Goal: Check status: Check status

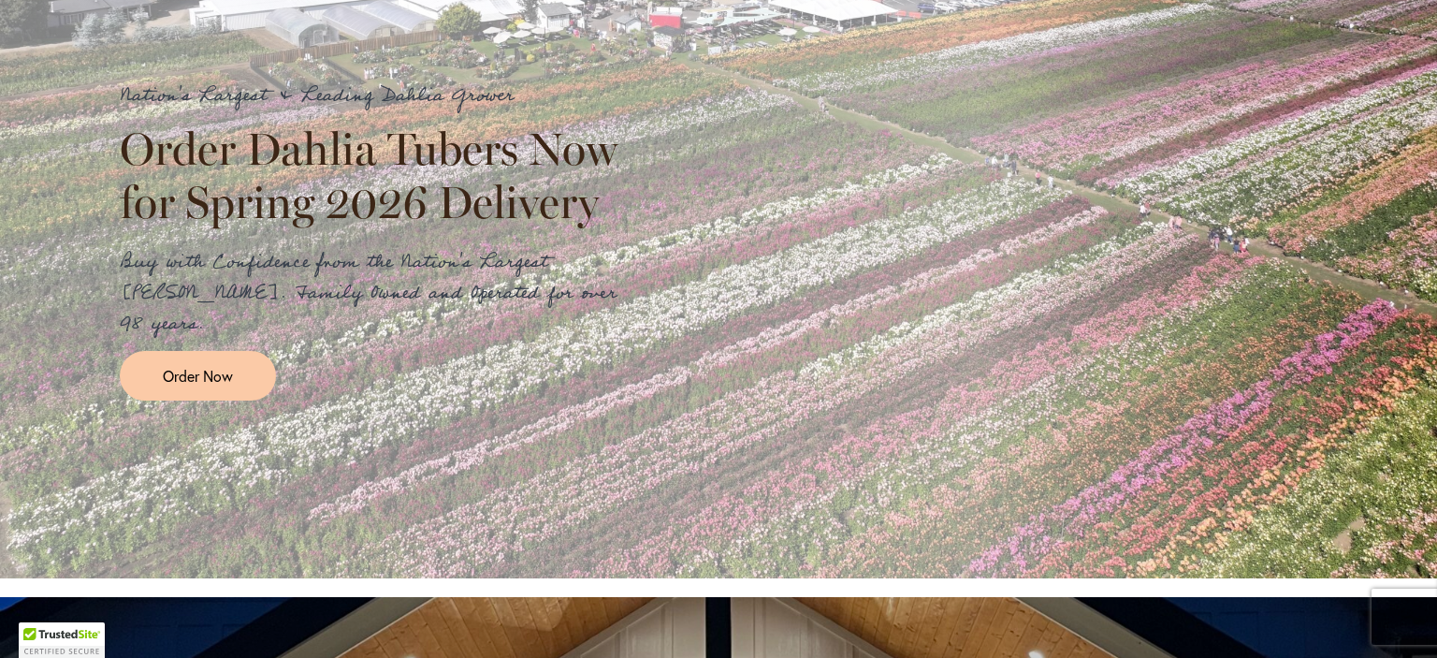
scroll to position [316, 0]
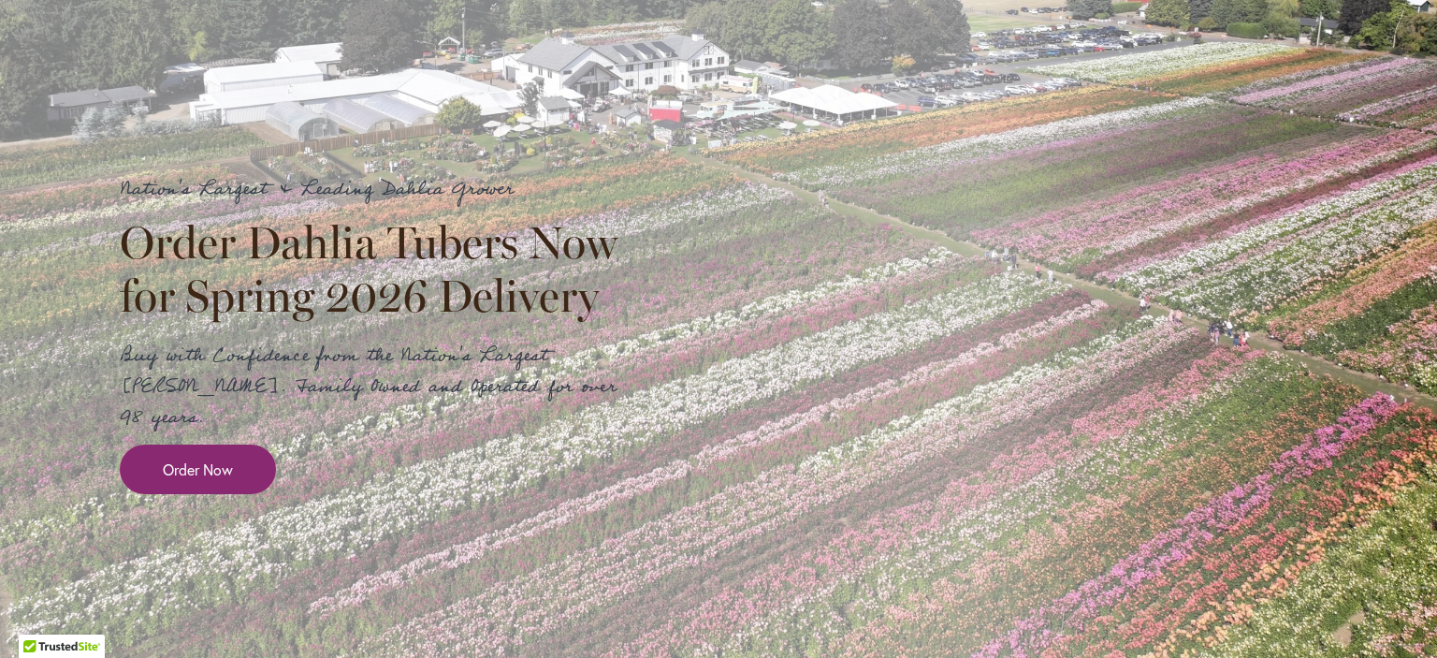
click at [230, 444] on link "Order Now" at bounding box center [198, 469] width 156 height 50
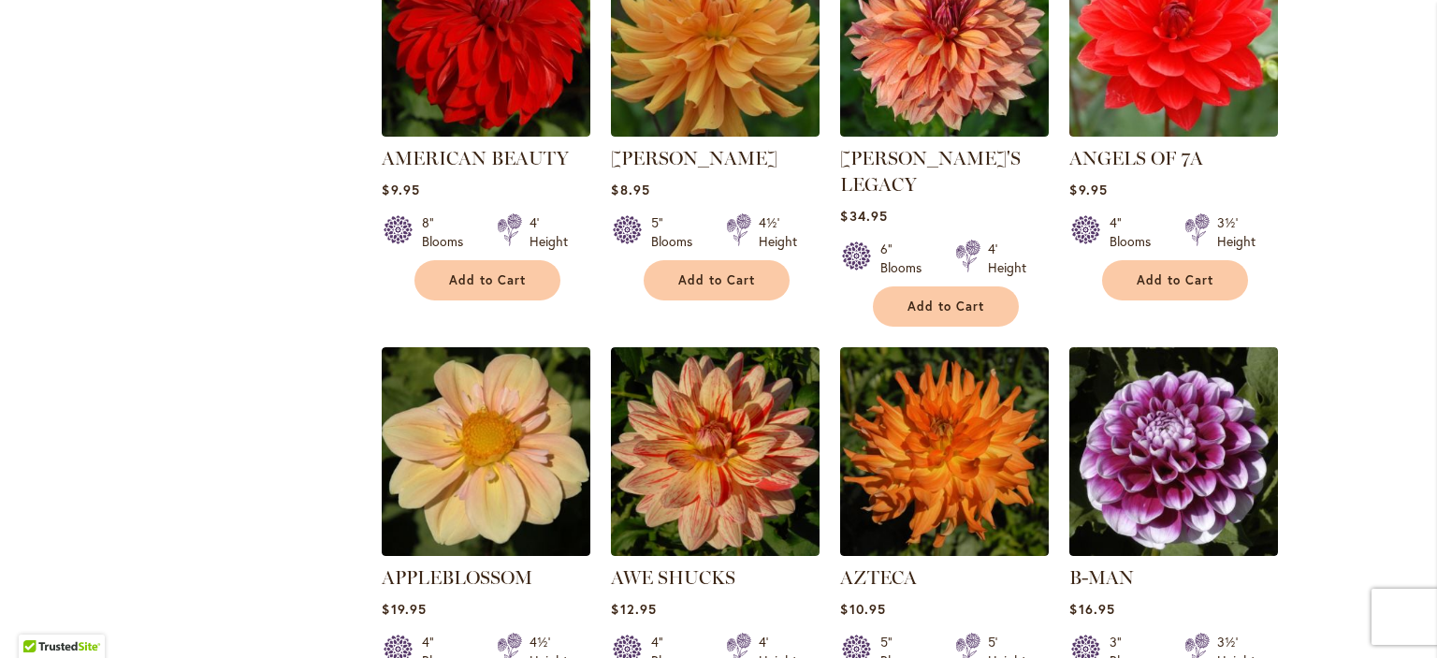
scroll to position [1886, 0]
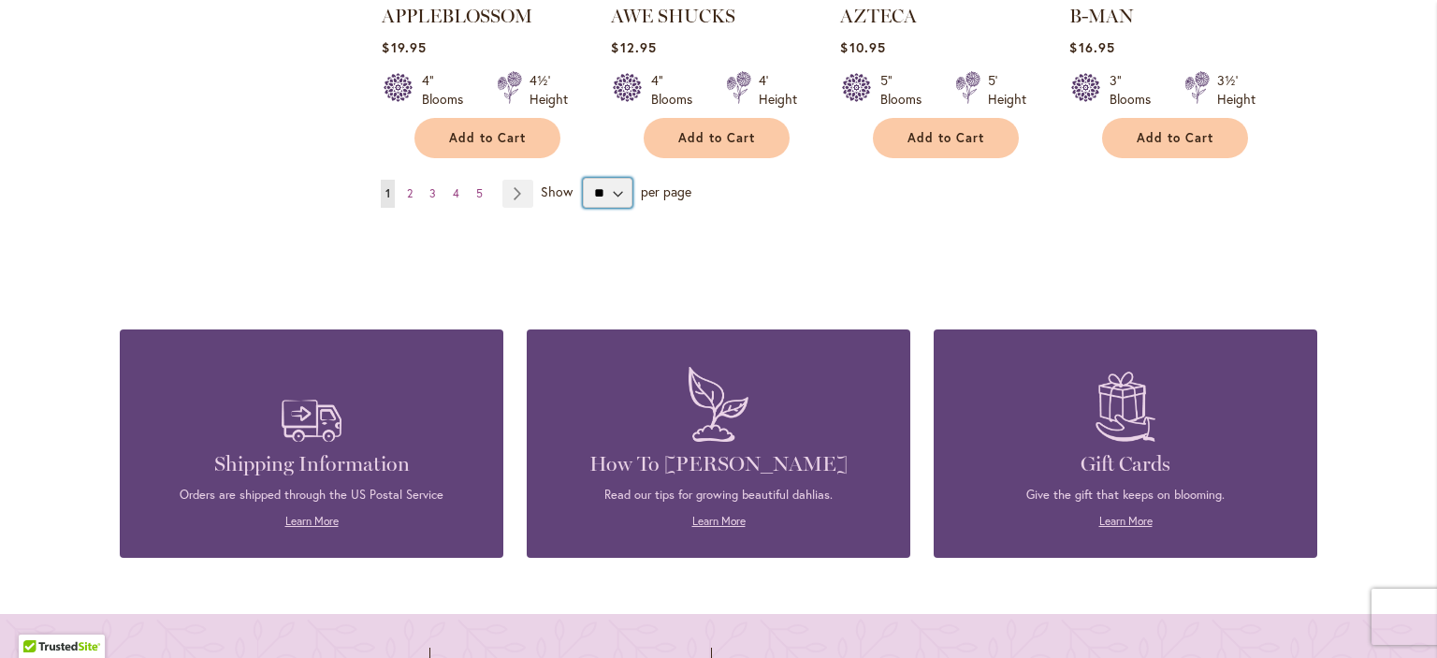
click at [607, 178] on select "** ** ** **" at bounding box center [608, 193] width 50 height 30
select select "**"
click at [583, 178] on select "** ** ** **" at bounding box center [608, 193] width 50 height 30
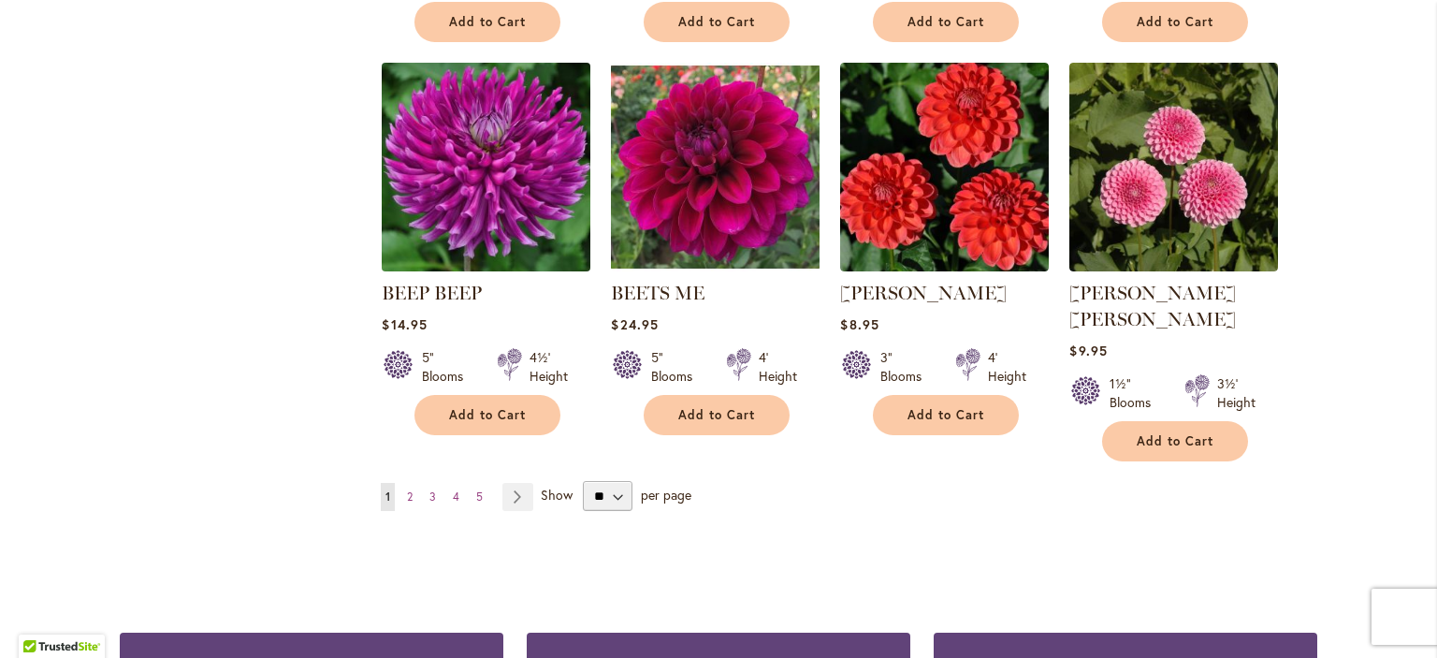
scroll to position [3275, 0]
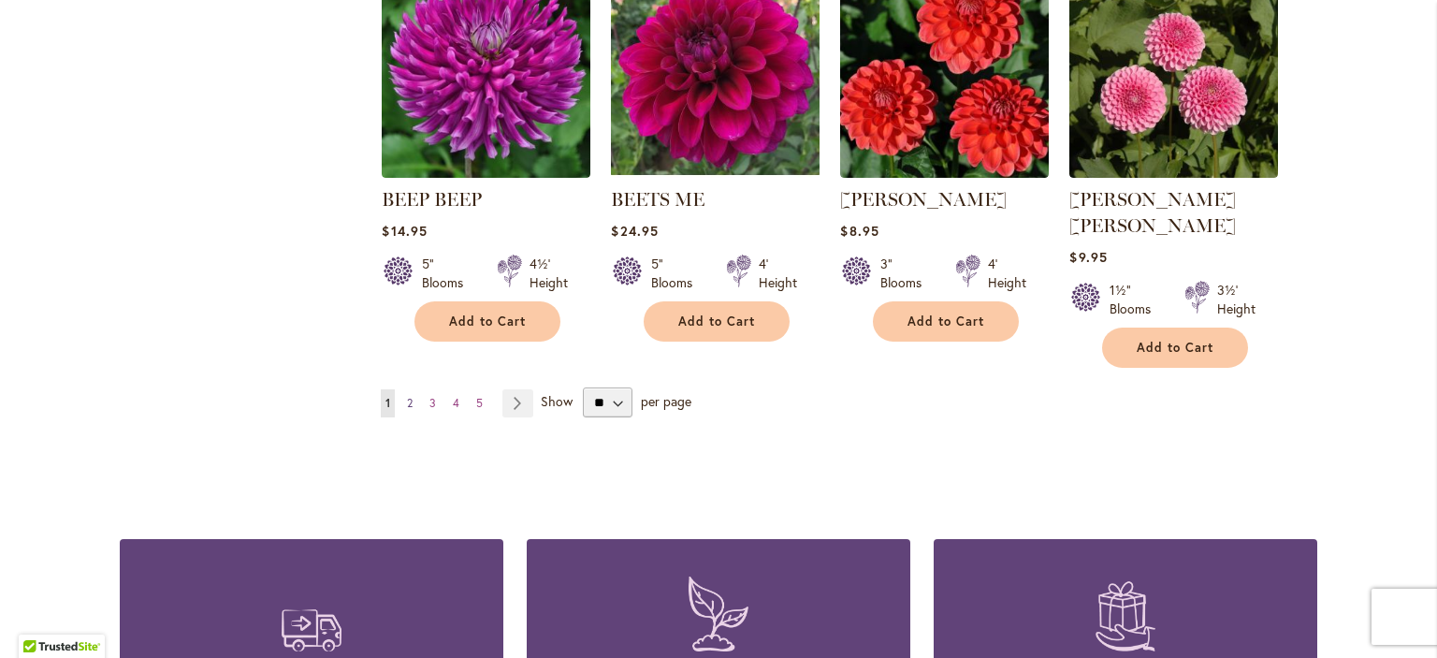
click at [403, 389] on link "Page 2" at bounding box center [409, 403] width 15 height 28
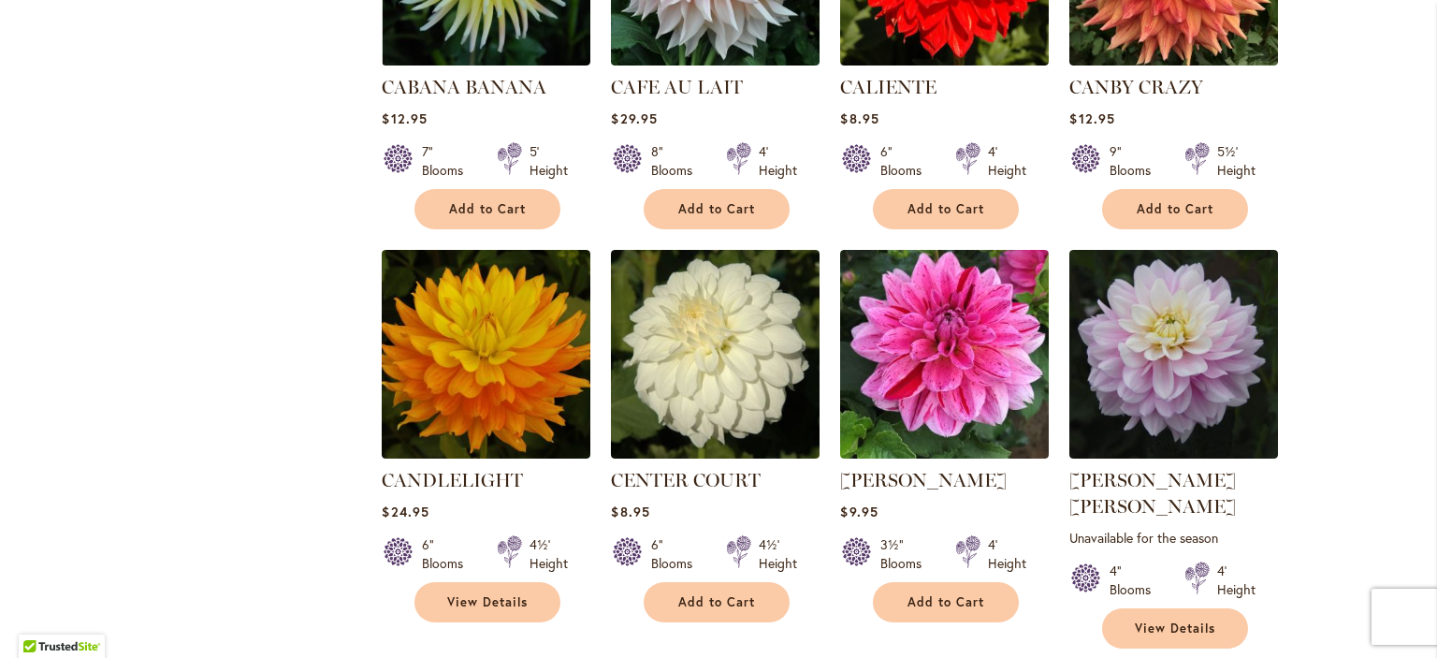
scroll to position [3462, 0]
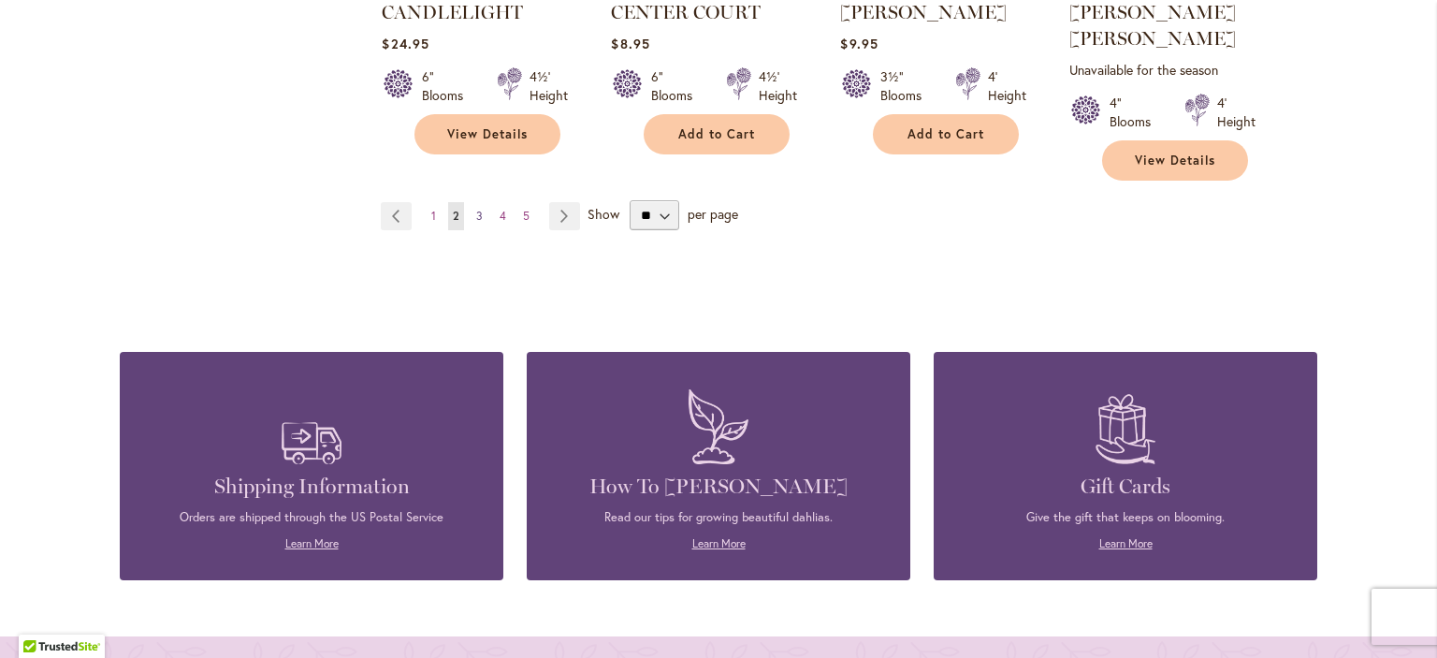
click at [476, 209] on span "3" at bounding box center [479, 216] width 7 height 14
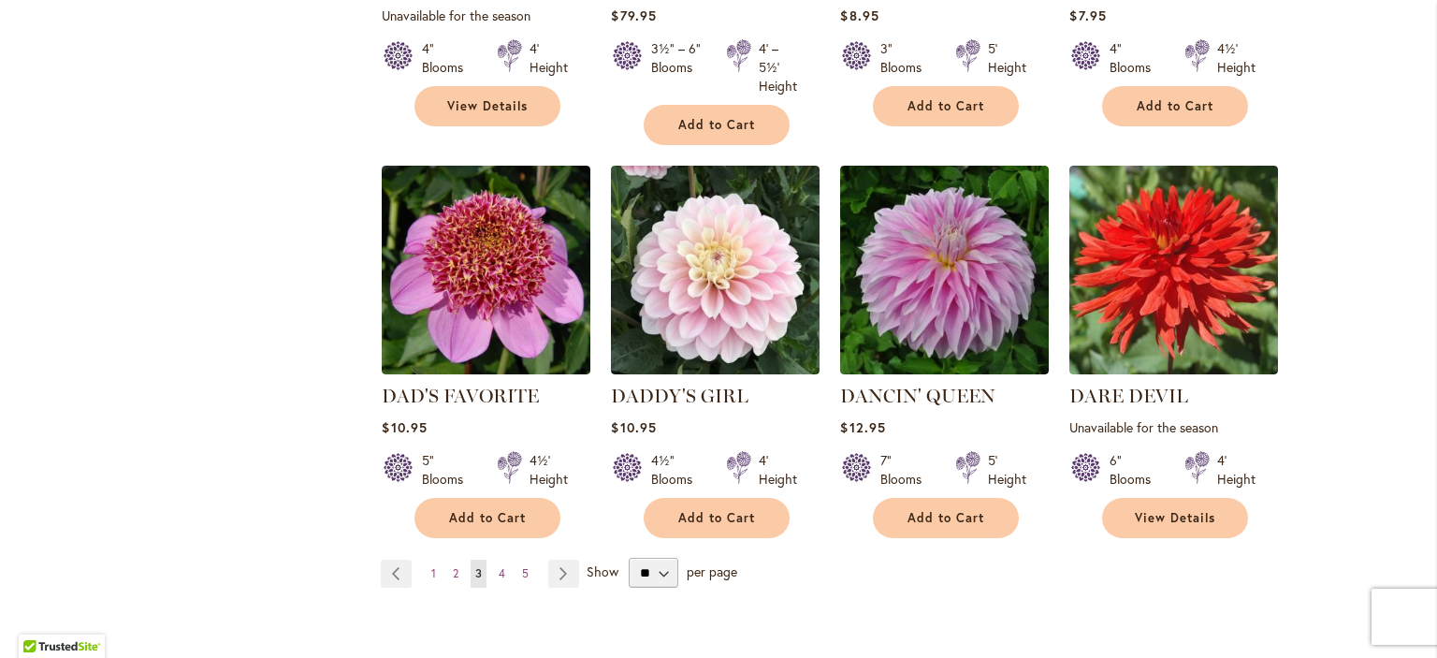
scroll to position [3108, 0]
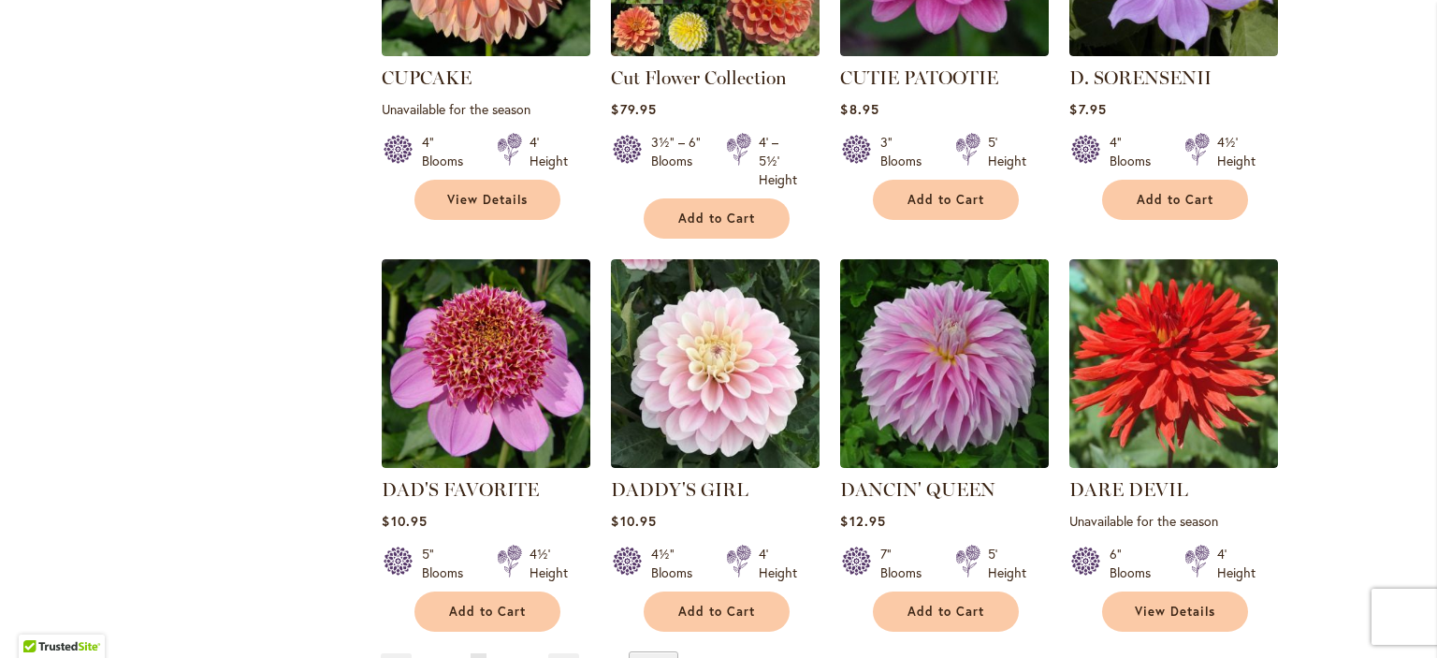
click at [494, 653] on link "Page 4" at bounding box center [502, 667] width 16 height 28
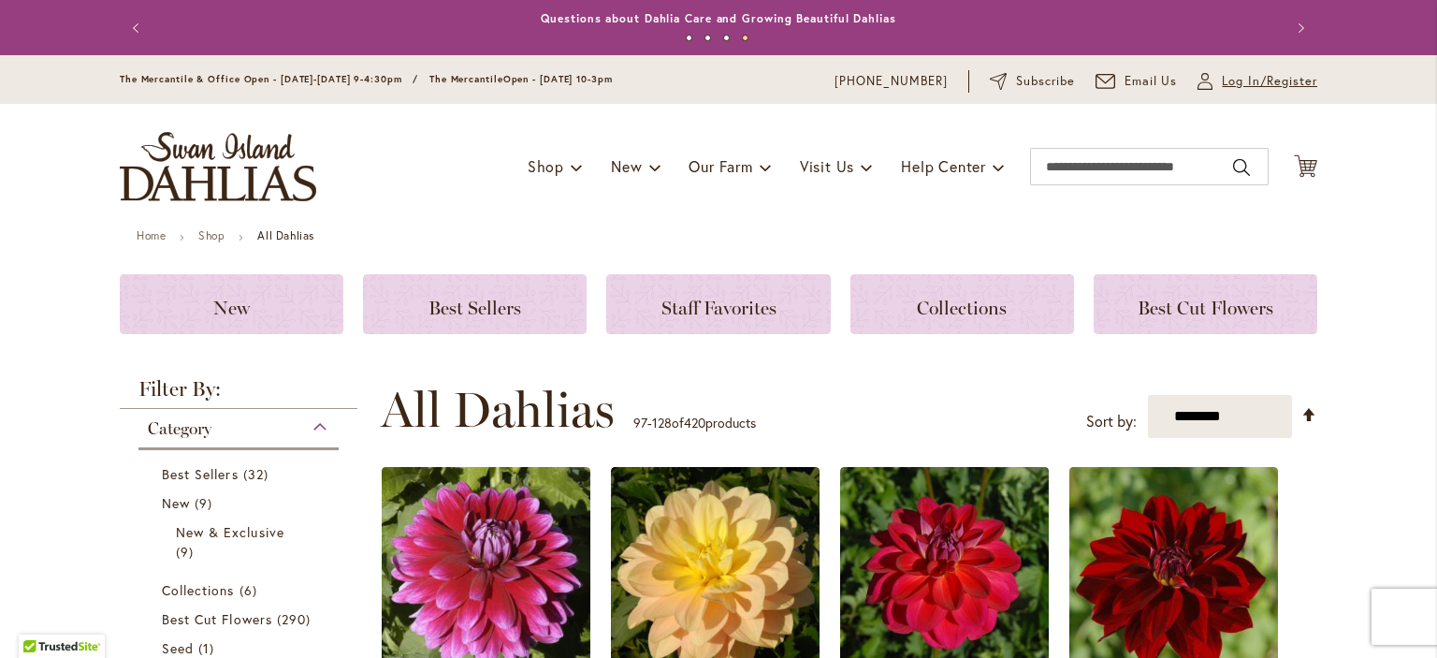
click at [1222, 82] on span "Log In/Register" at bounding box center [1269, 81] width 95 height 19
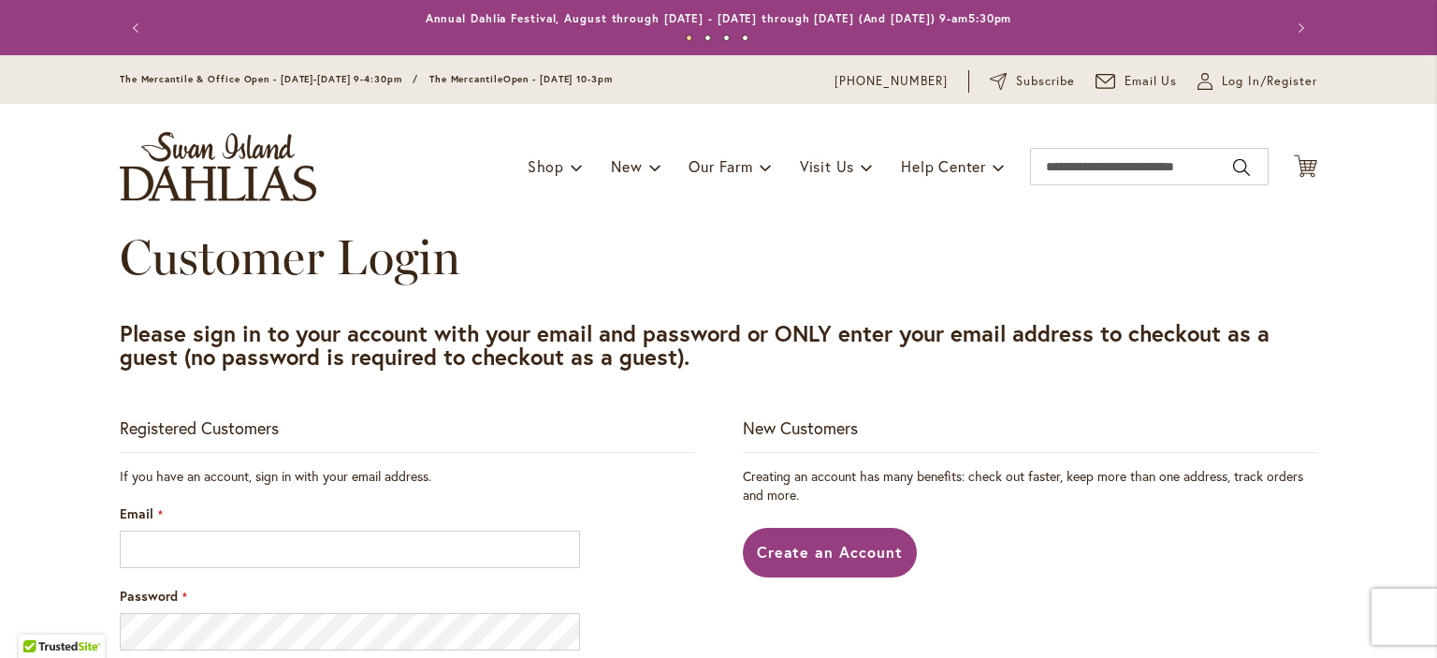
scroll to position [281, 0]
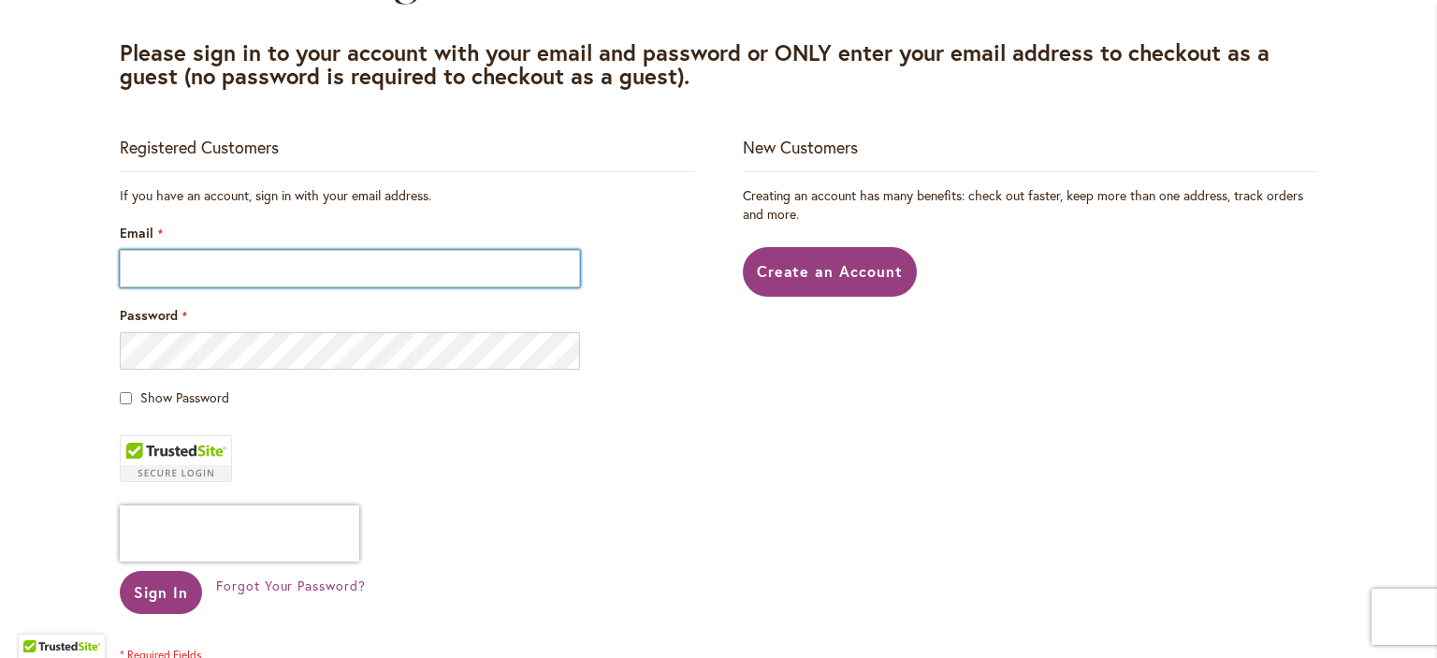
click at [131, 267] on input "Email" at bounding box center [350, 268] width 460 height 37
type input "**********"
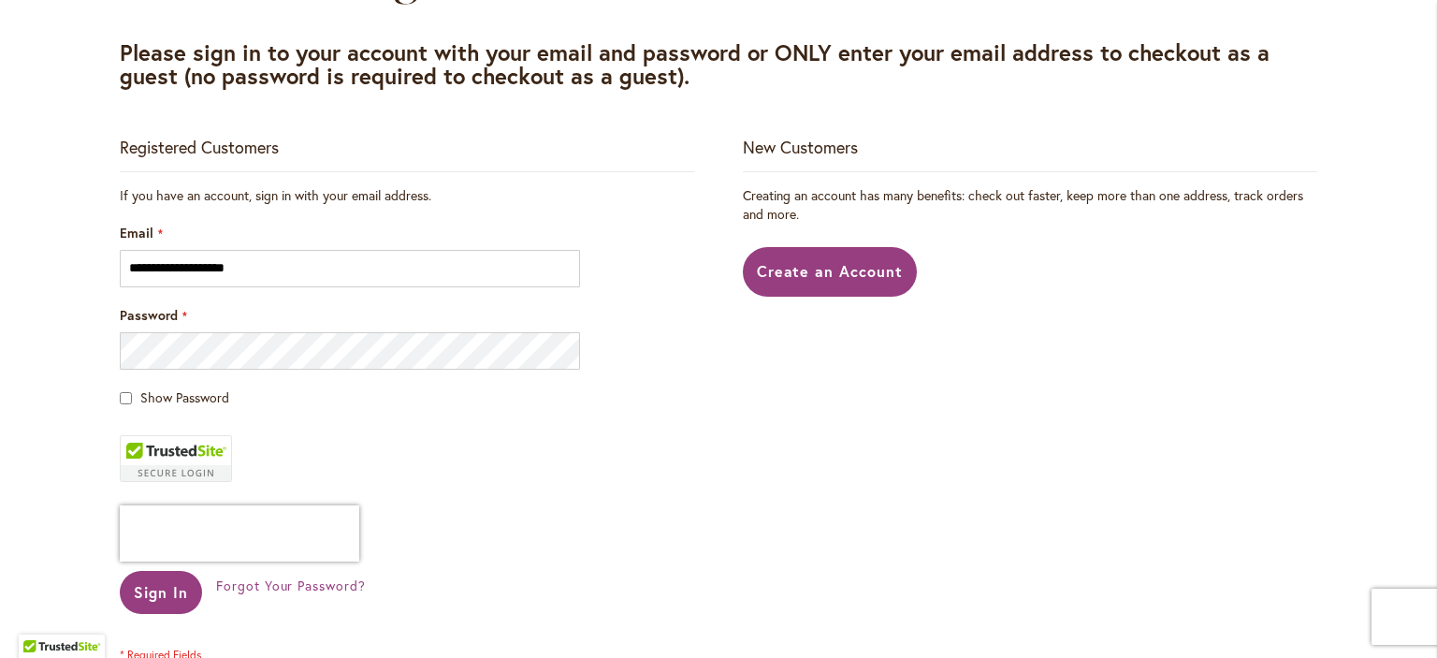
click at [163, 387] on fieldset "**********" at bounding box center [407, 424] width 575 height 476
click at [140, 406] on span "Show Password" at bounding box center [184, 397] width 89 height 18
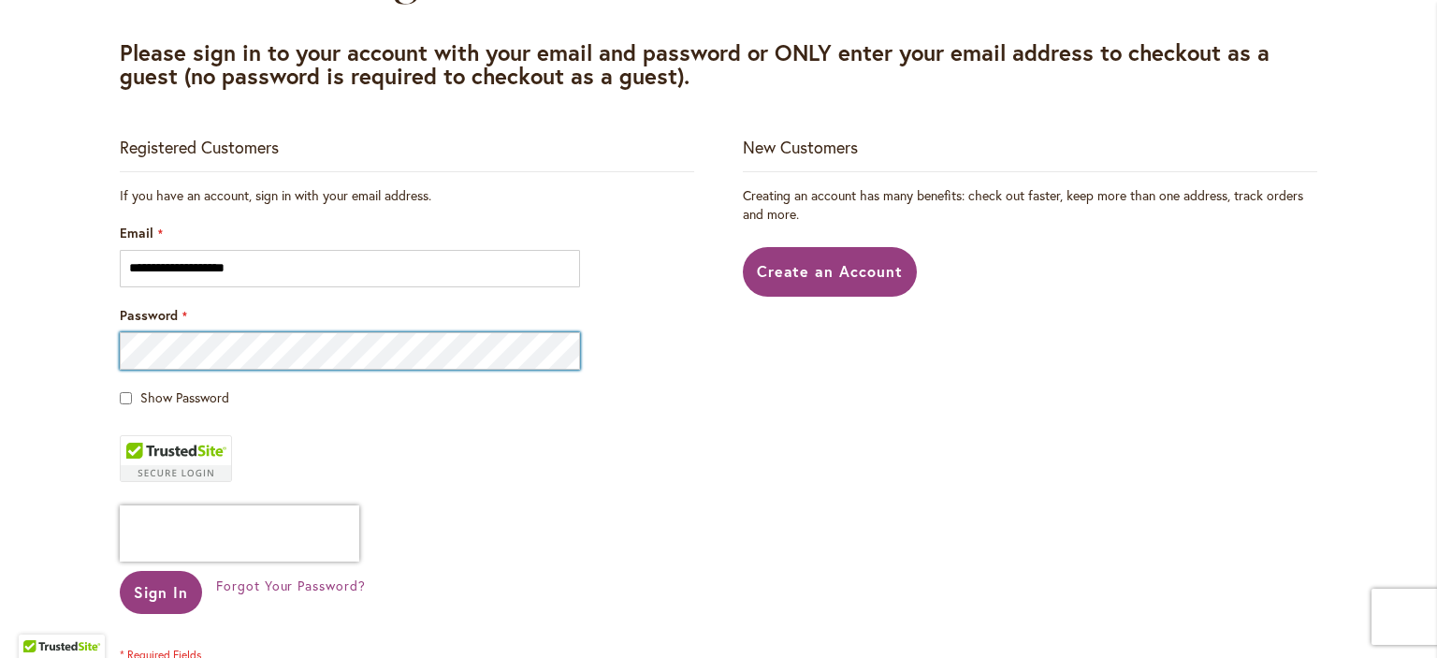
click at [120, 331] on div "Password" at bounding box center [407, 338] width 575 height 64
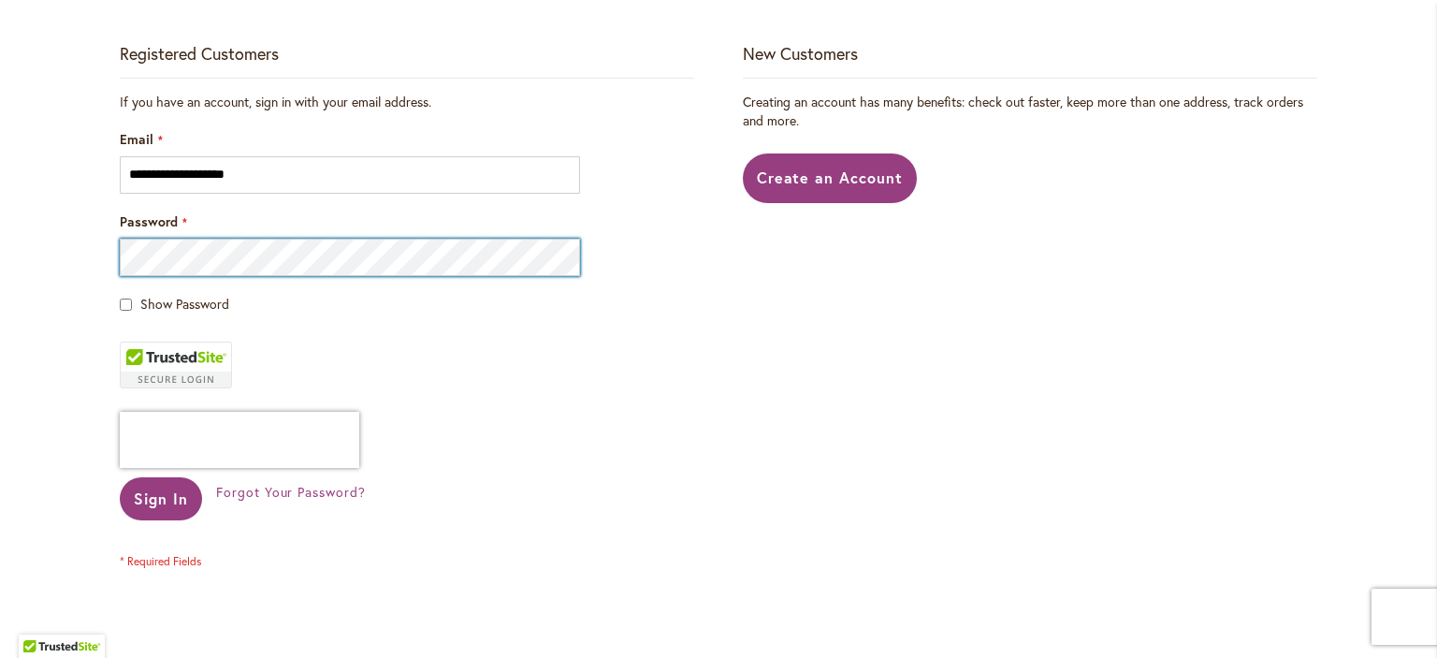
scroll to position [468, 0]
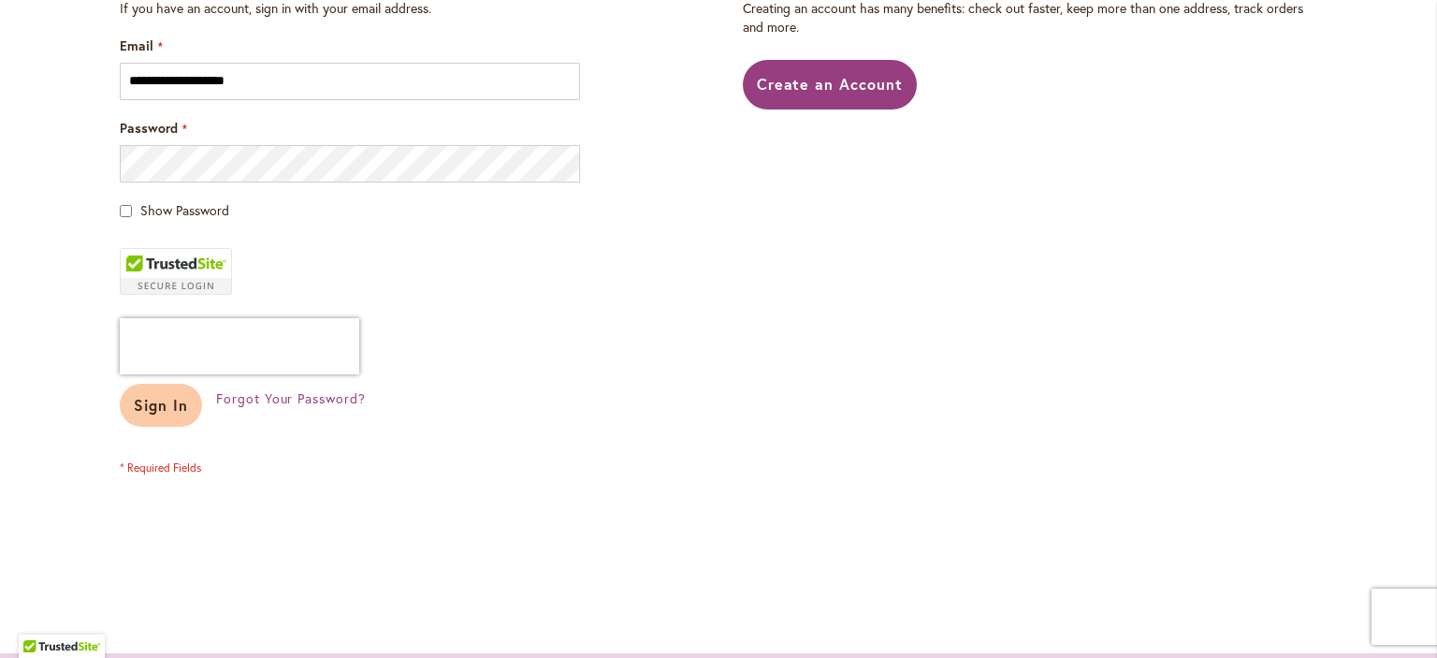
click at [143, 401] on span "Sign In" at bounding box center [161, 405] width 54 height 20
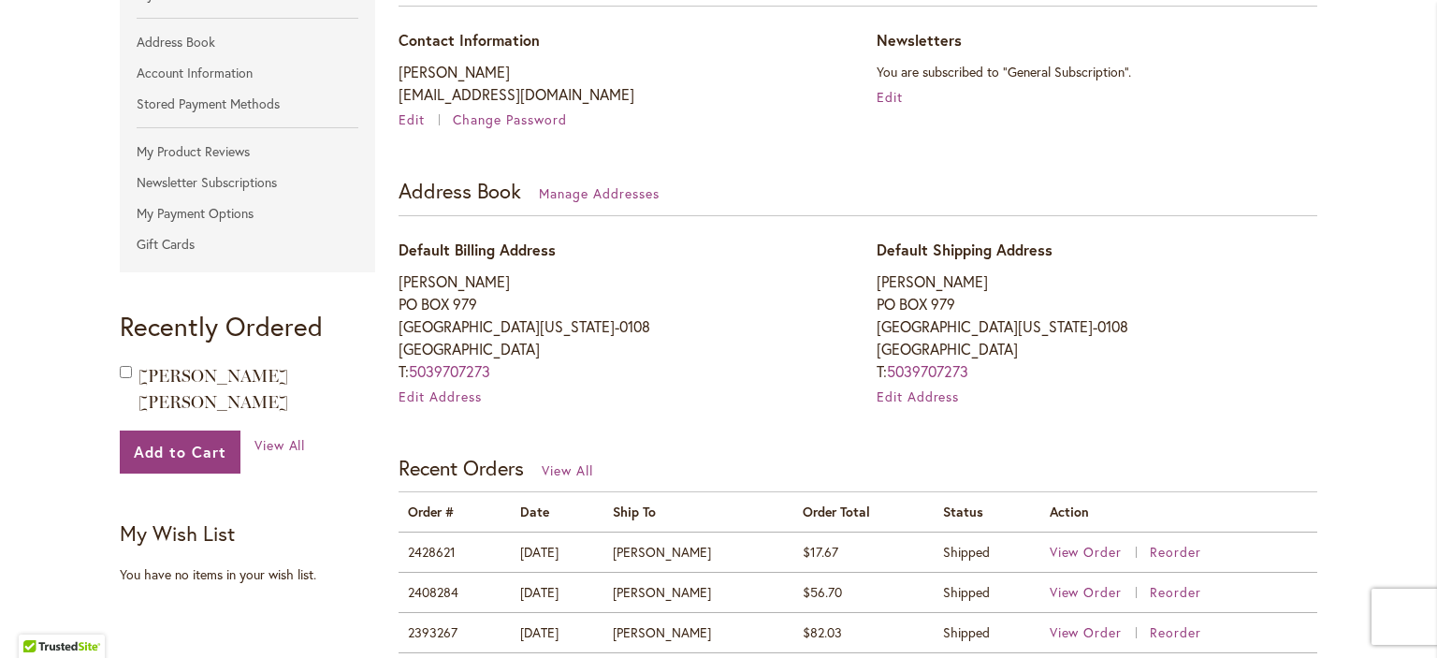
scroll to position [561, 0]
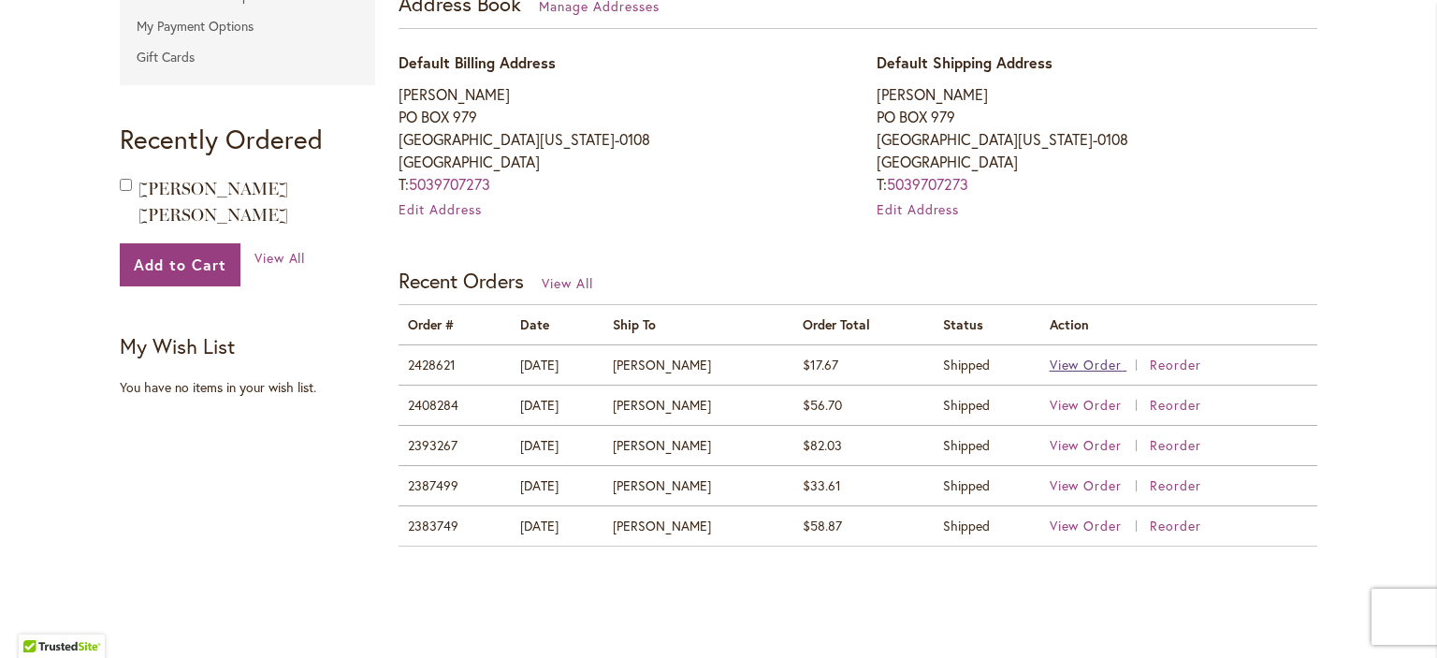
click at [1060, 360] on span "View Order" at bounding box center [1086, 365] width 73 height 18
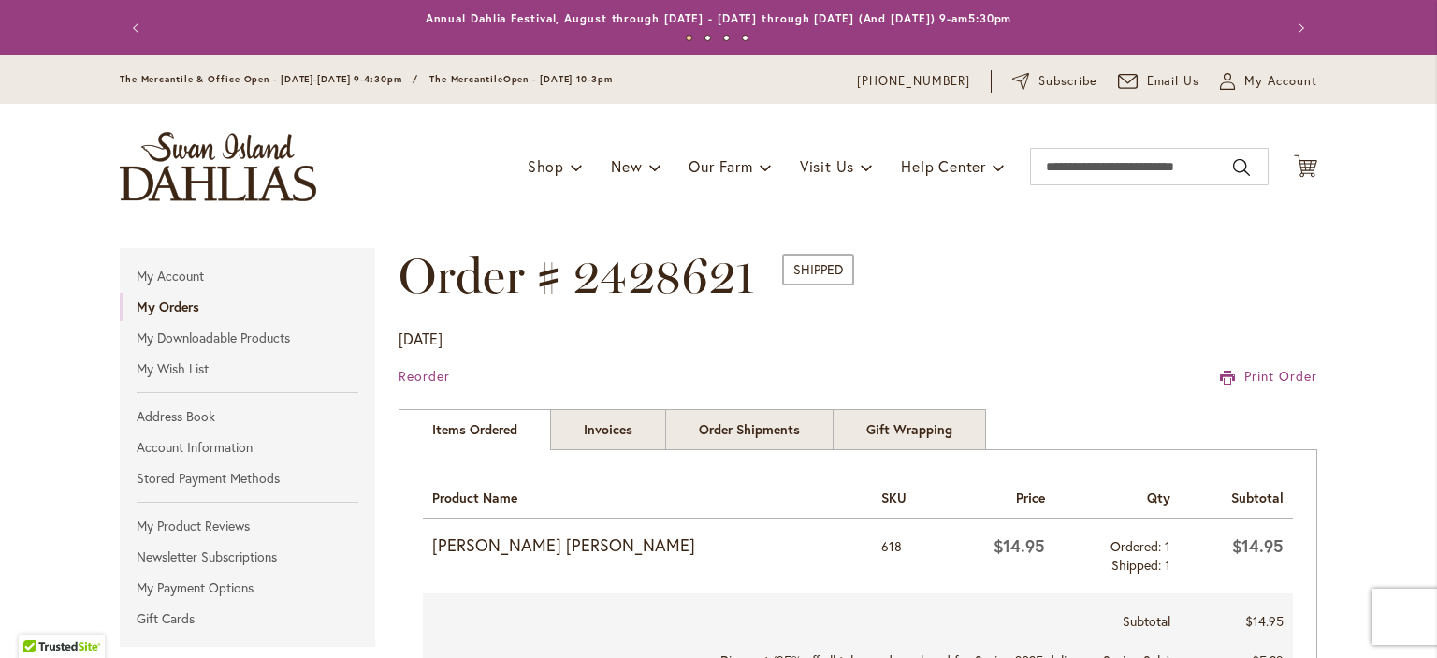
scroll to position [281, 0]
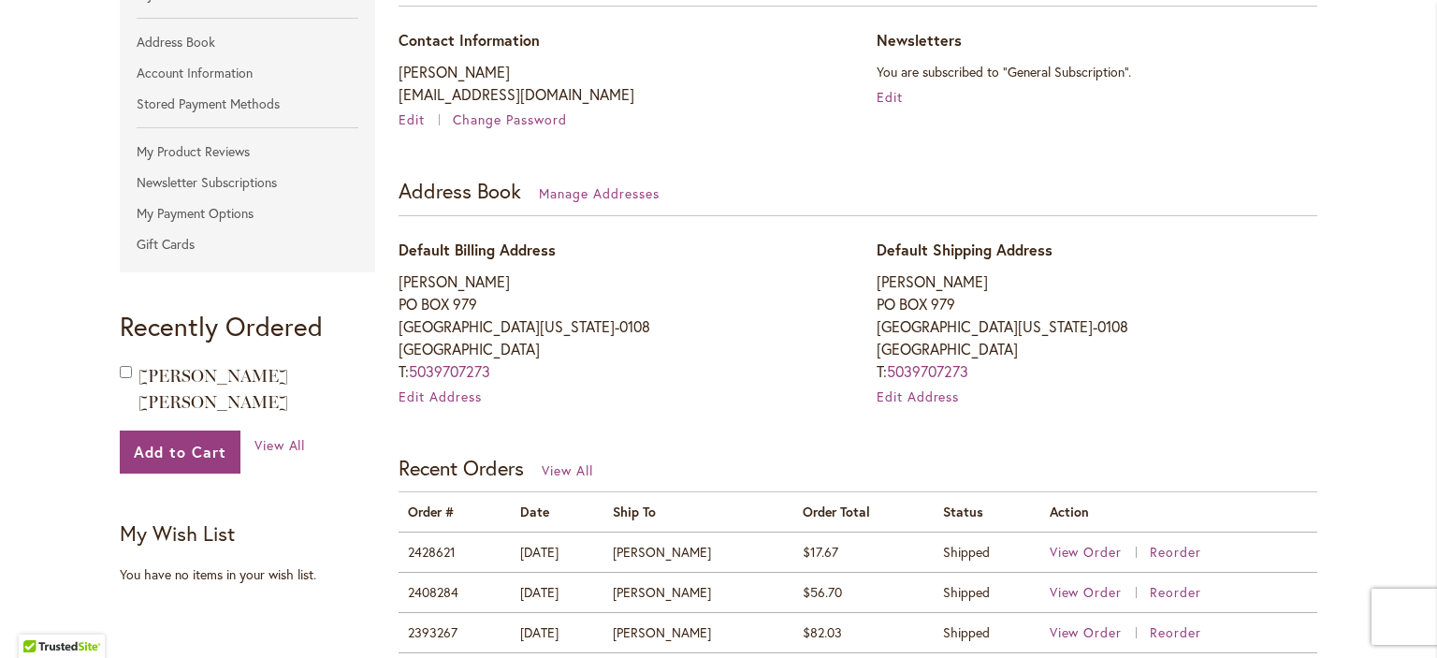
scroll to position [561, 0]
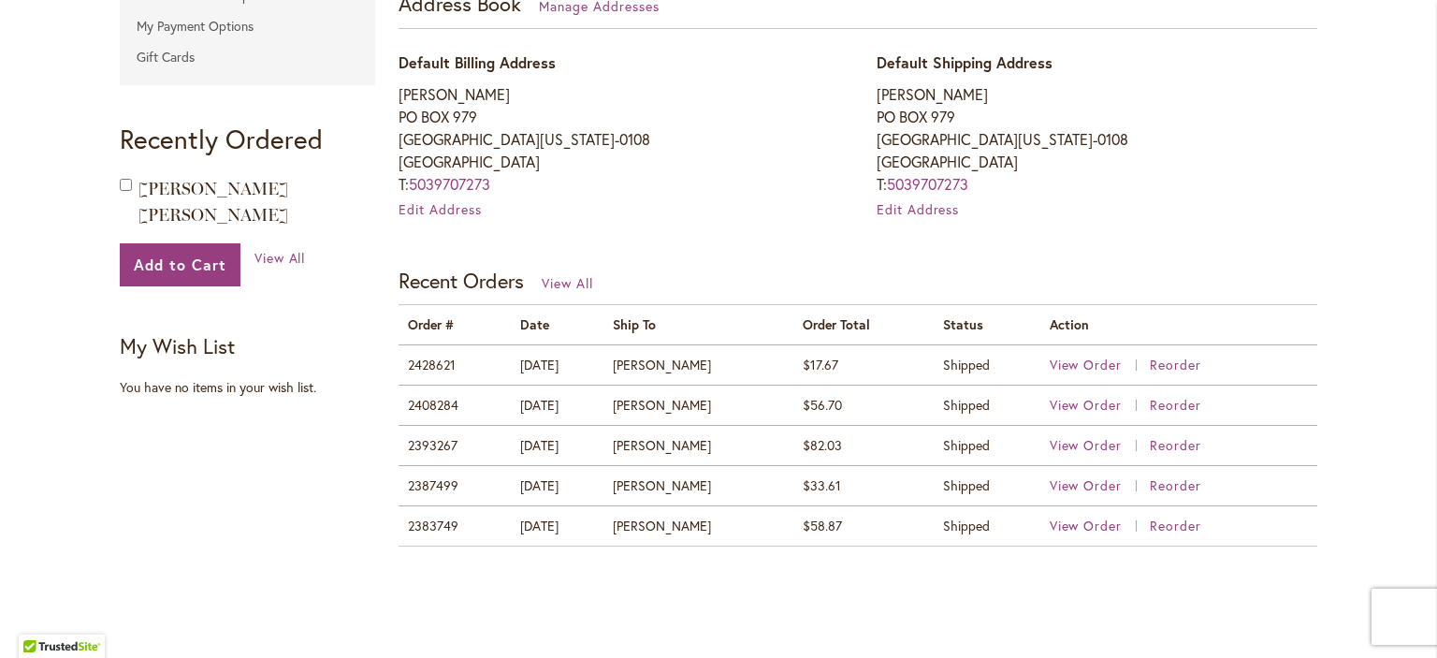
click at [552, 407] on td "12/14/24" at bounding box center [557, 405] width 93 height 40
click at [1075, 407] on span "View Order" at bounding box center [1086, 405] width 73 height 18
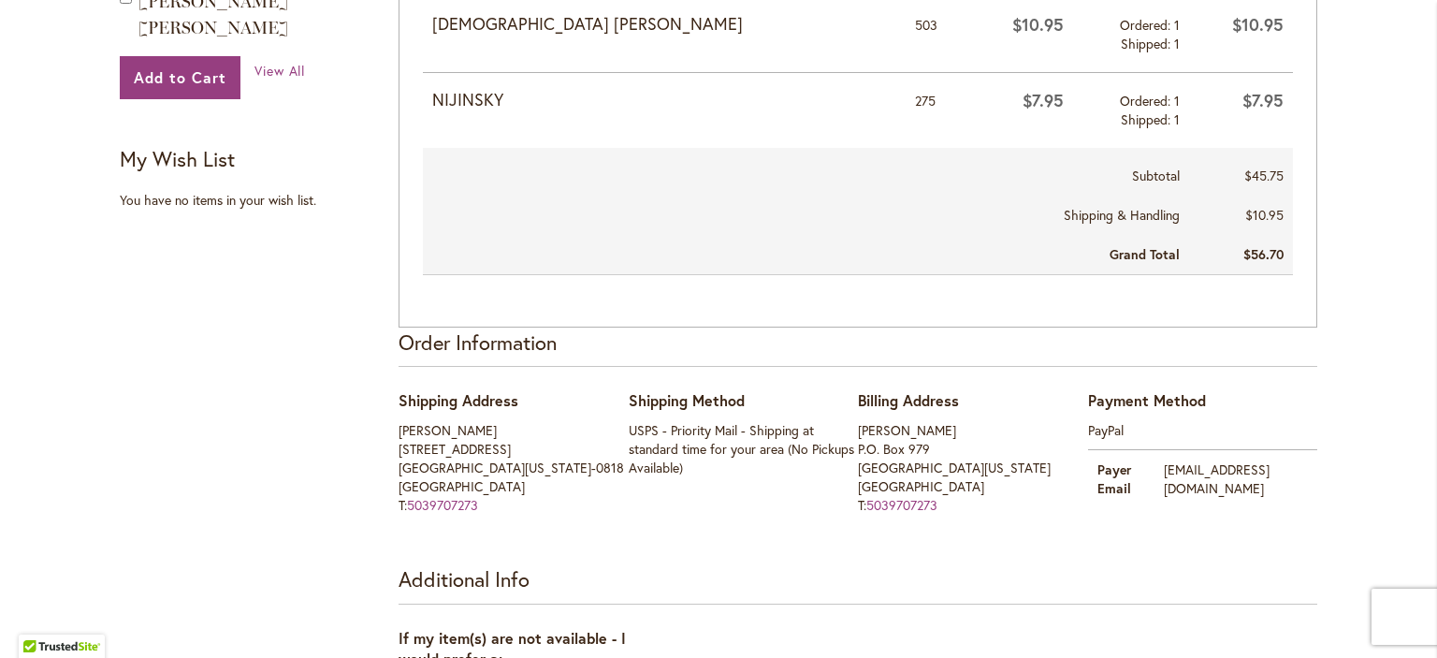
scroll to position [187, 0]
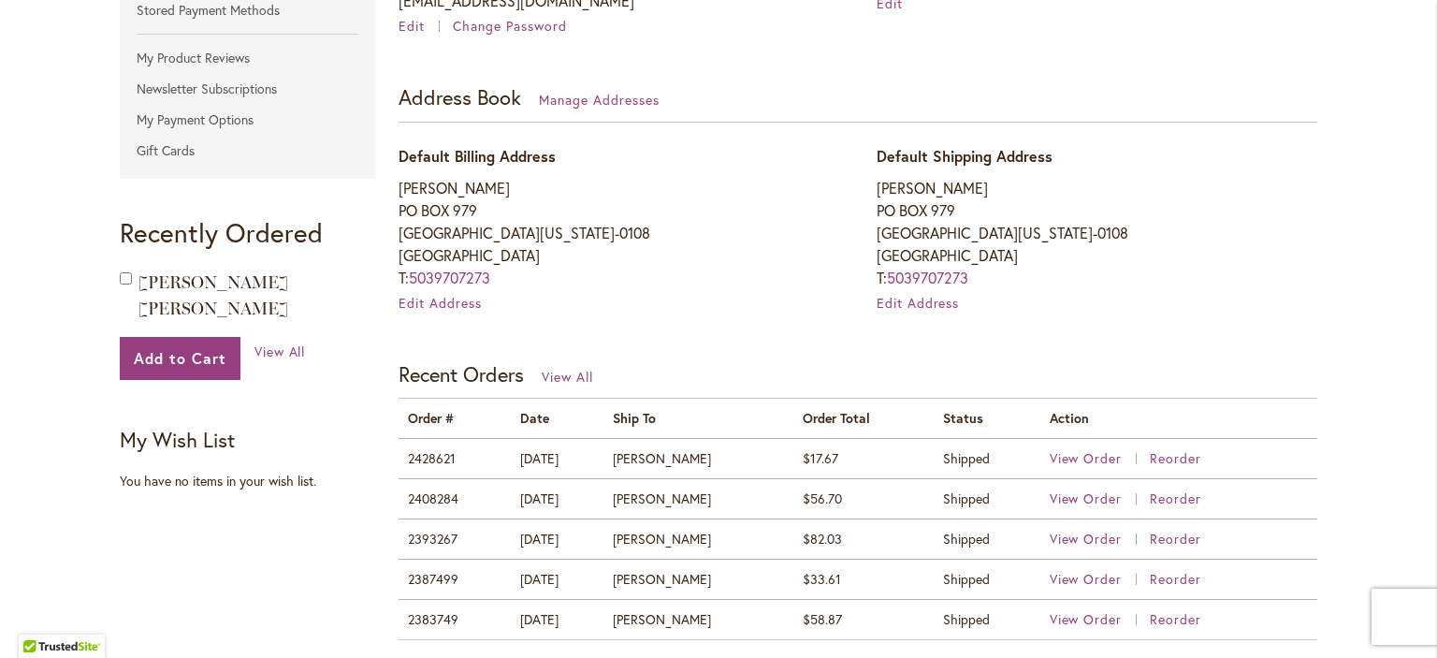
scroll to position [561, 0]
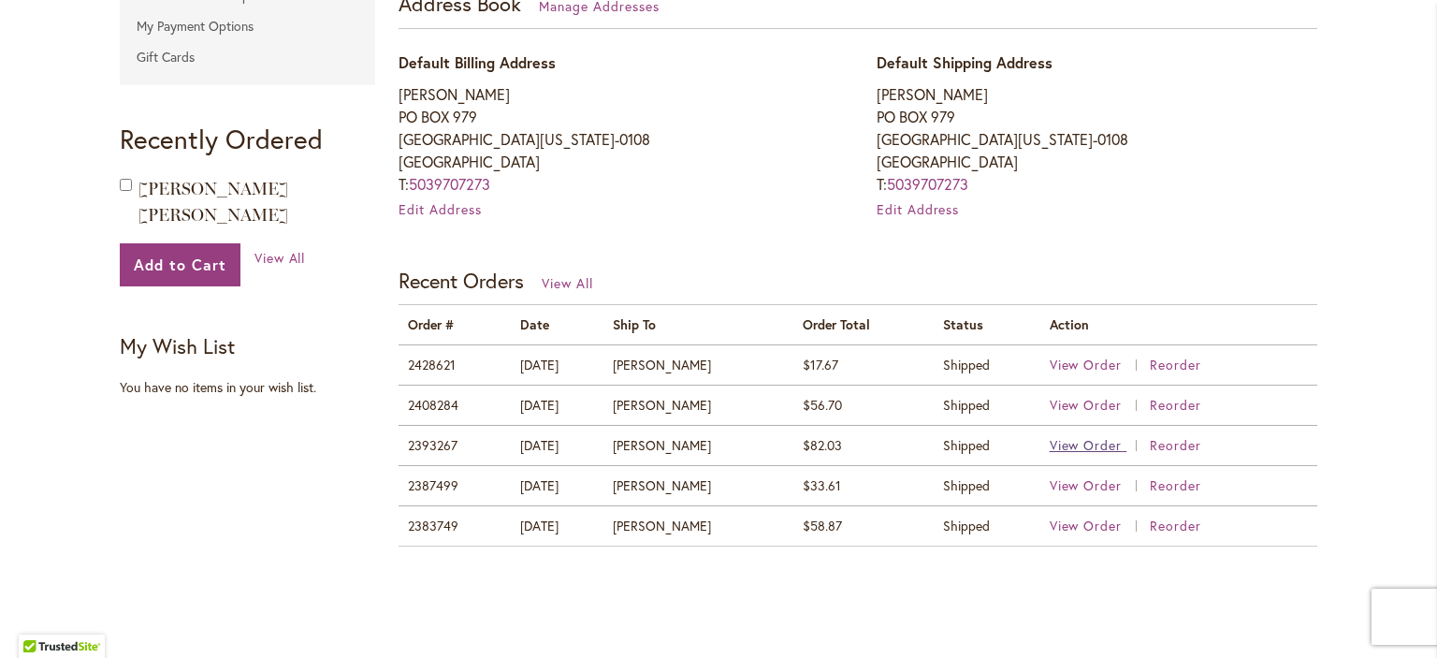
click at [1072, 444] on span "View Order" at bounding box center [1086, 445] width 73 height 18
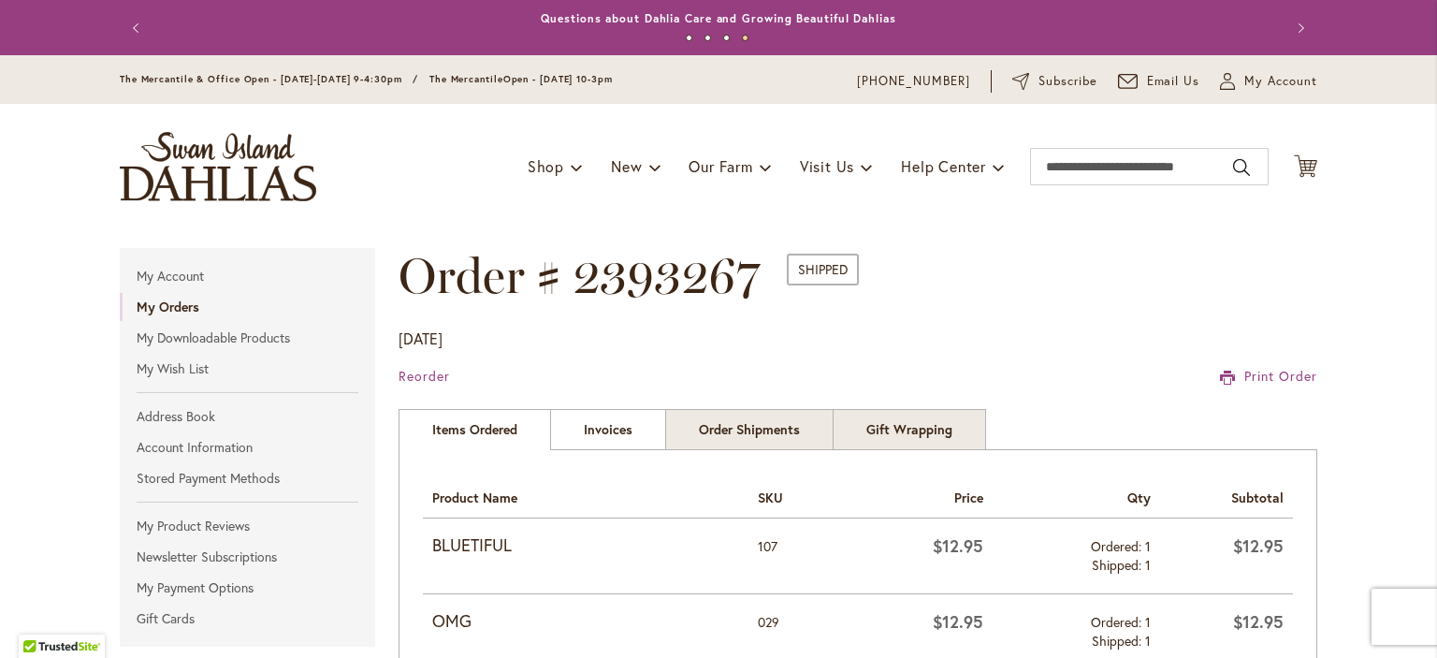
click at [619, 436] on link "Invoices" at bounding box center [608, 429] width 116 height 41
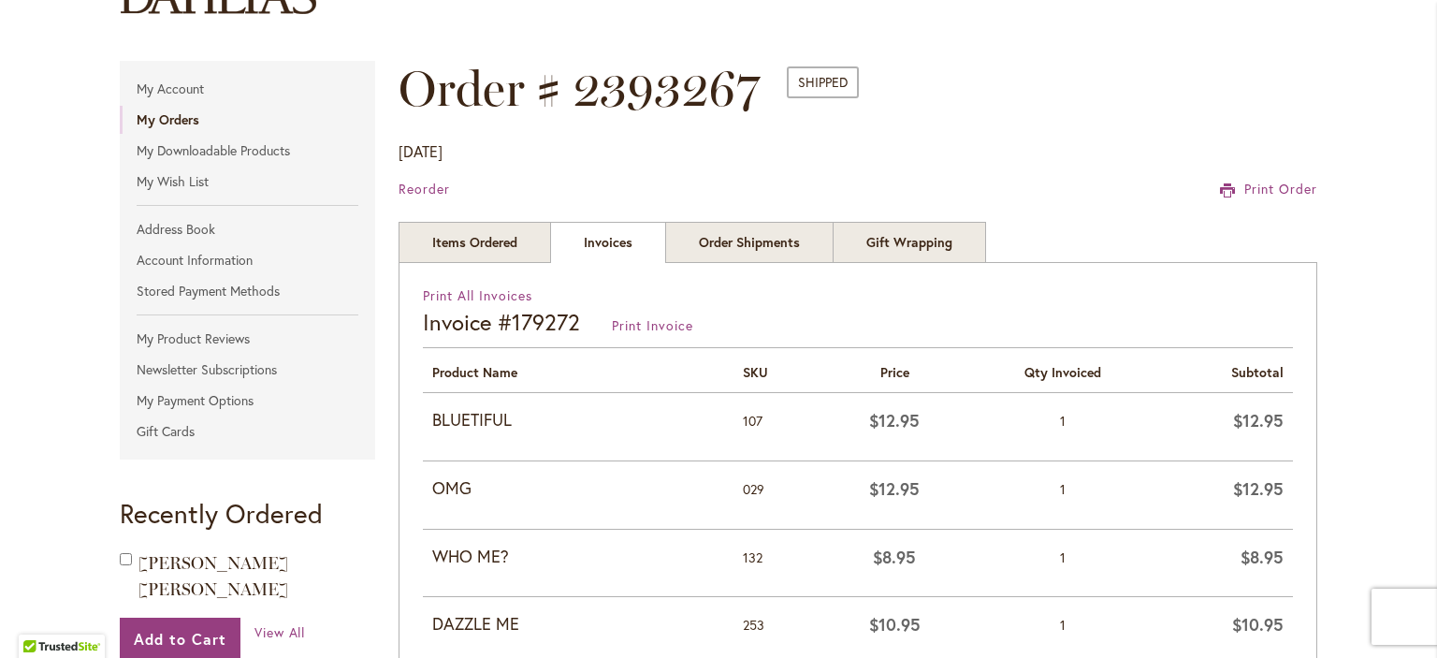
scroll to position [468, 0]
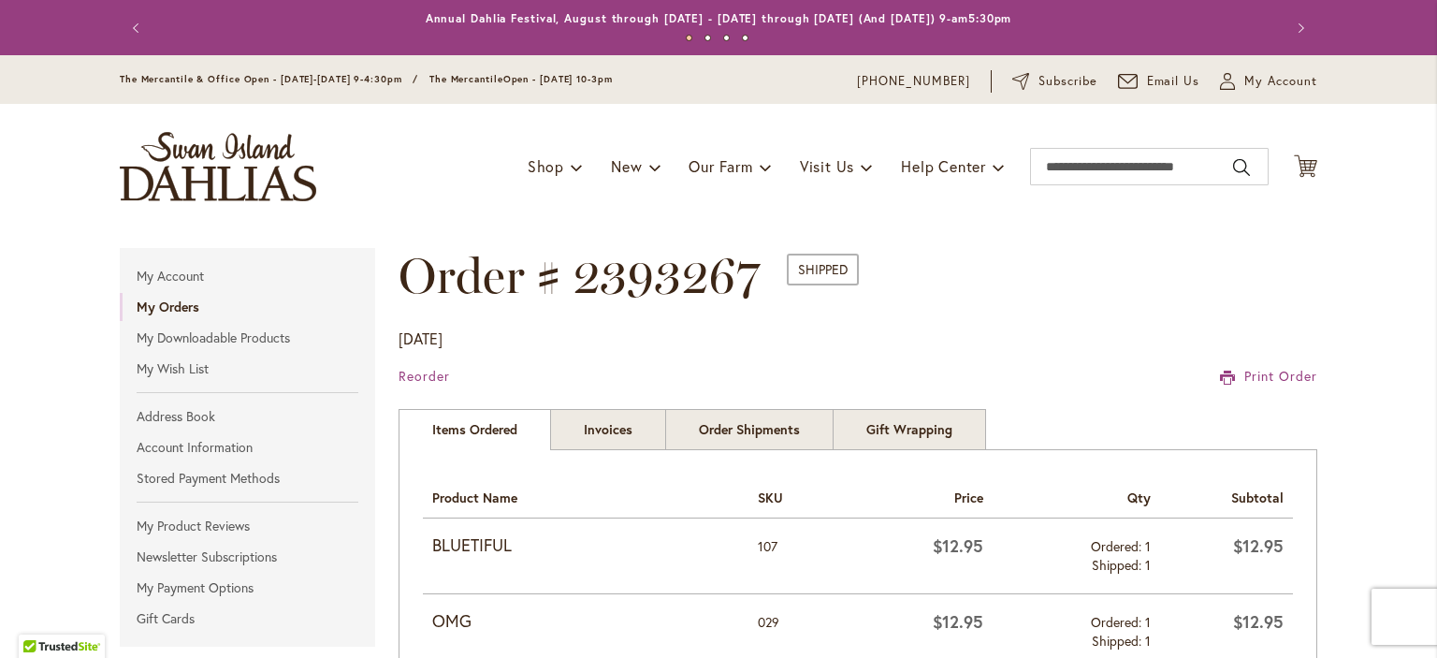
scroll to position [281, 0]
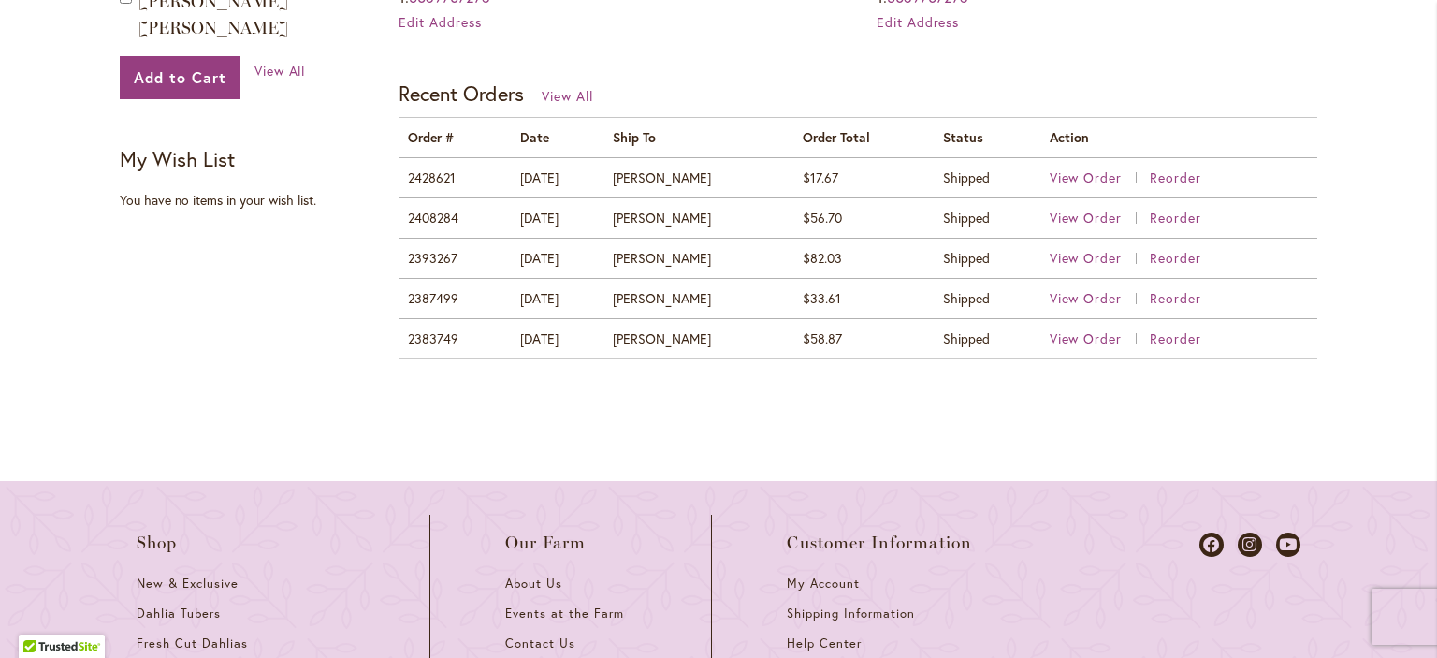
scroll to position [655, 0]
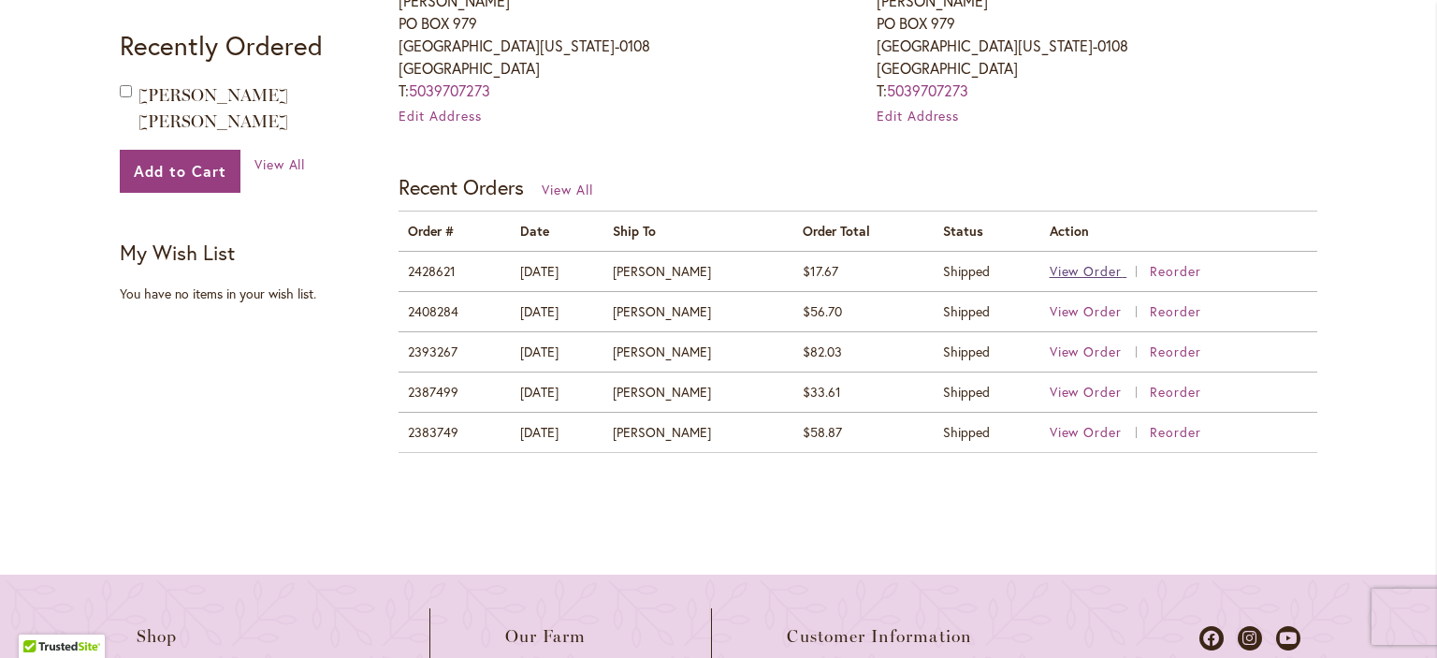
click at [1082, 267] on span "View Order" at bounding box center [1086, 271] width 73 height 18
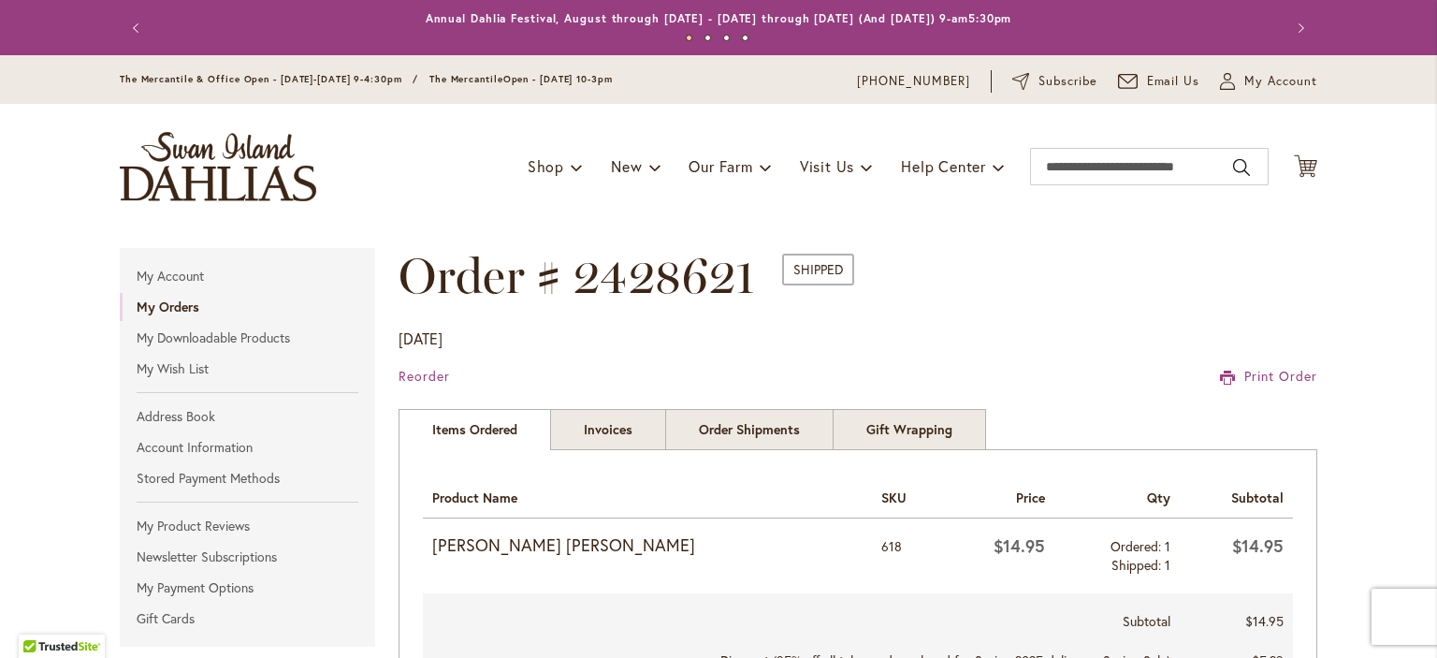
click at [515, 546] on strong "[PERSON_NAME] [PERSON_NAME]" at bounding box center [647, 545] width 430 height 24
click at [467, 546] on strong "[PERSON_NAME] [PERSON_NAME]" at bounding box center [647, 545] width 430 height 24
click at [872, 550] on td "618" at bounding box center [907, 555] width 70 height 75
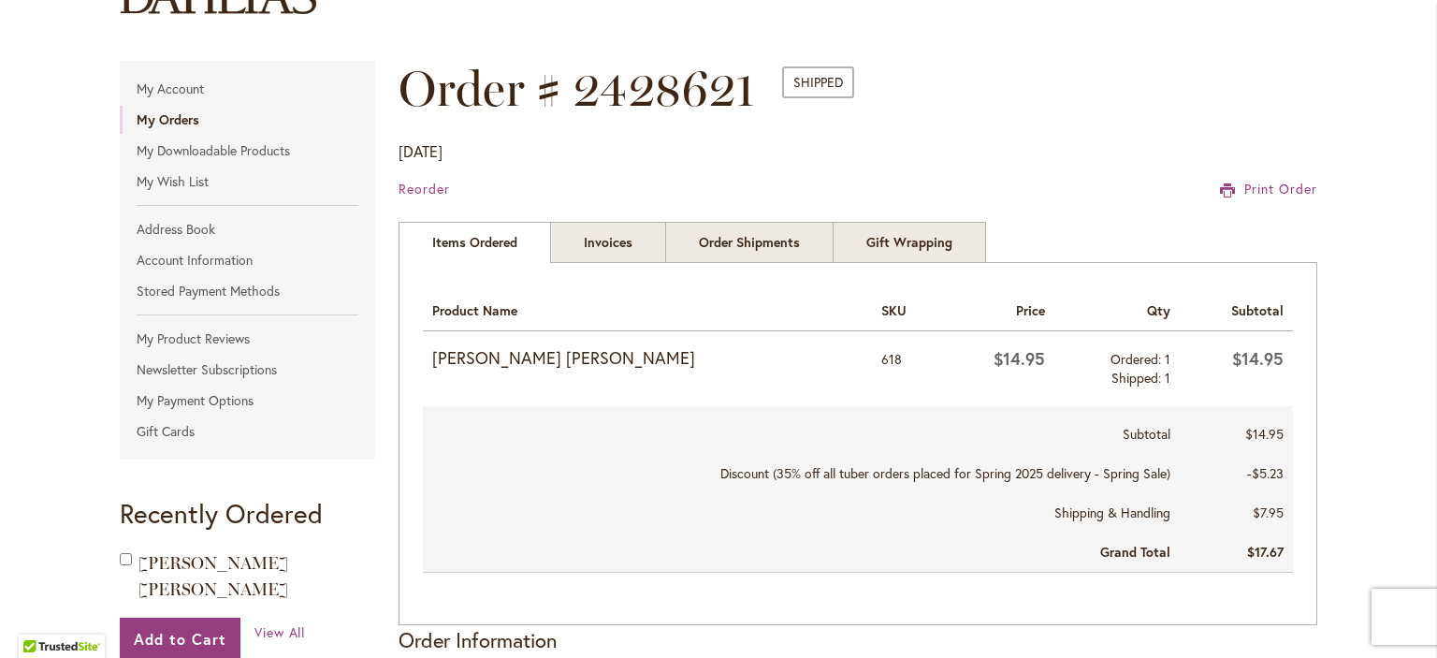
scroll to position [94, 0]
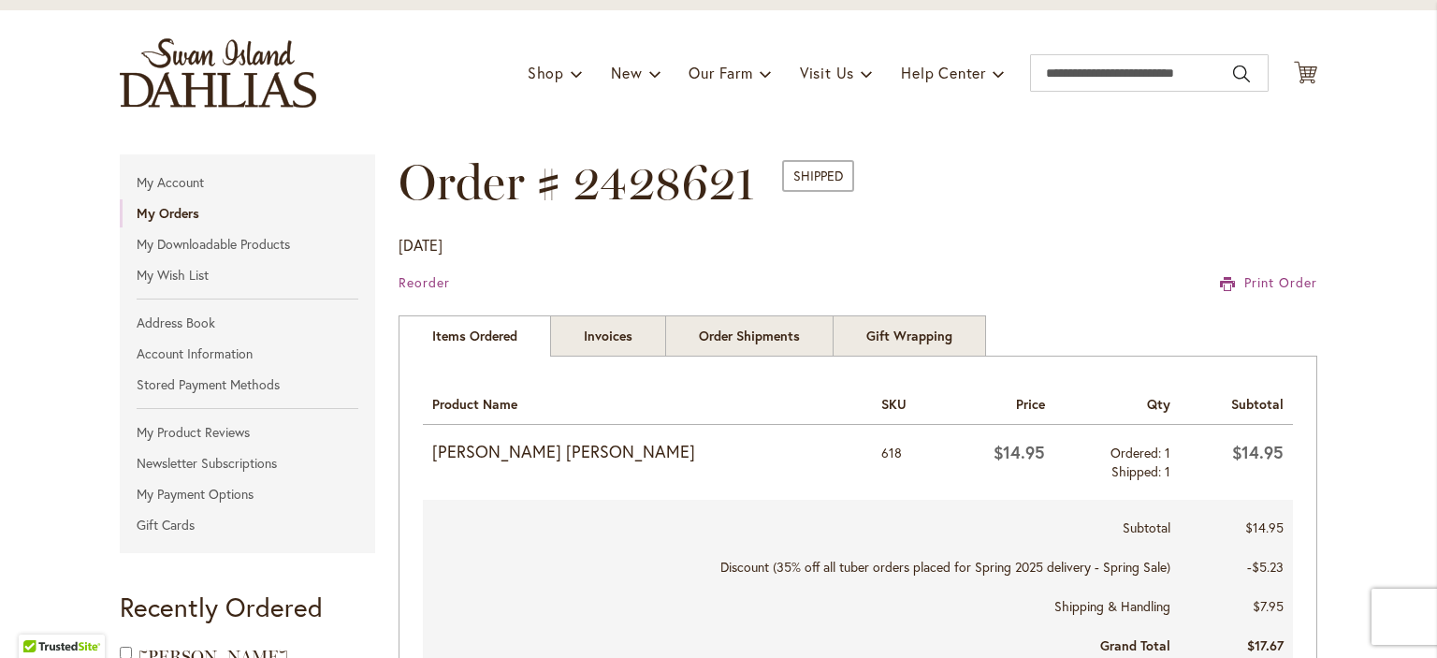
click at [453, 444] on strong "[PERSON_NAME] [PERSON_NAME]" at bounding box center [647, 452] width 430 height 24
click at [1055, 62] on input "Search" at bounding box center [1149, 72] width 239 height 37
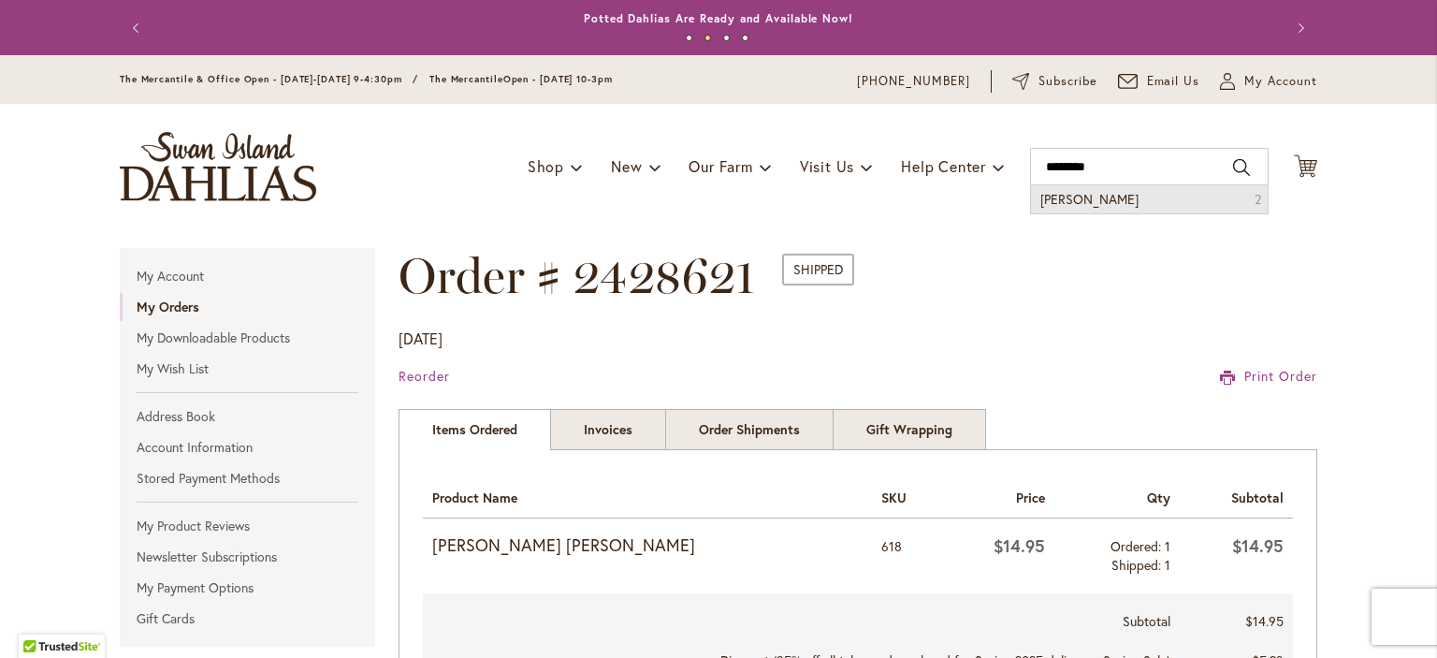
click at [1045, 200] on span "Lis Lisa" at bounding box center [1090, 199] width 98 height 18
type input "********"
click at [1055, 164] on input "********" at bounding box center [1149, 166] width 239 height 37
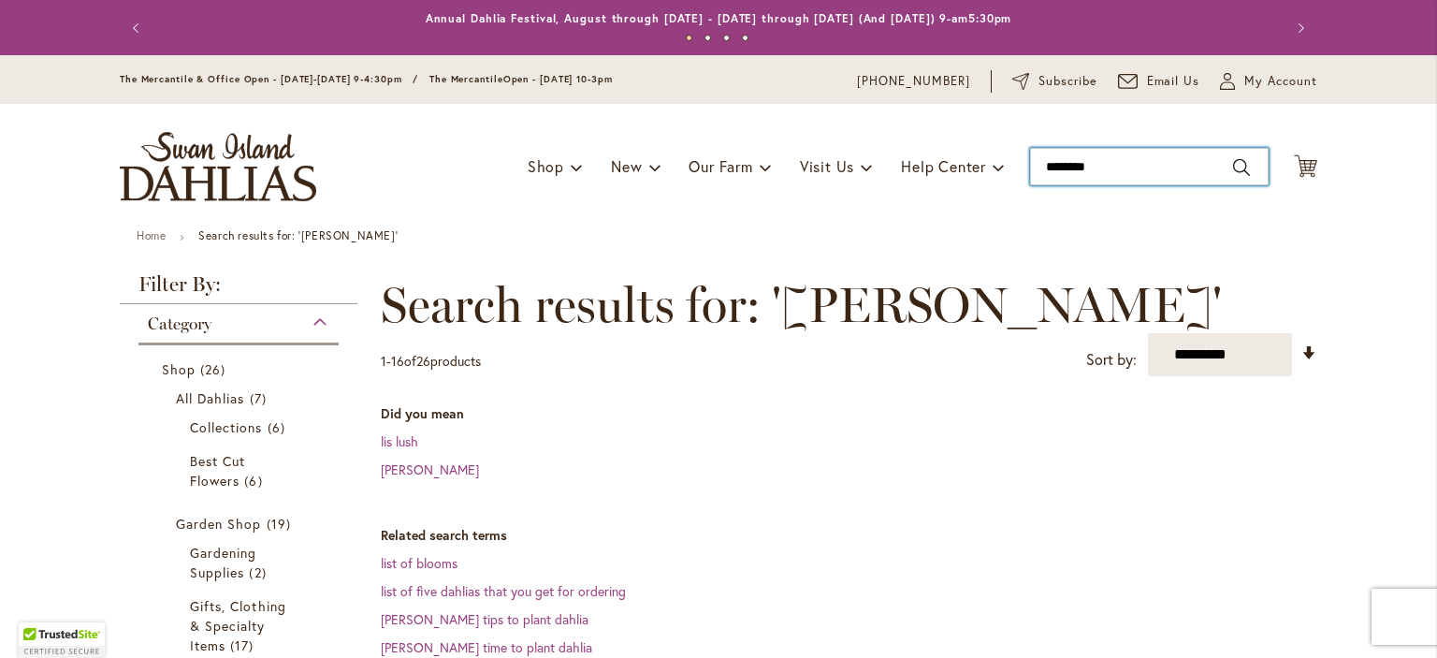
click at [1056, 171] on input "********" at bounding box center [1149, 166] width 239 height 37
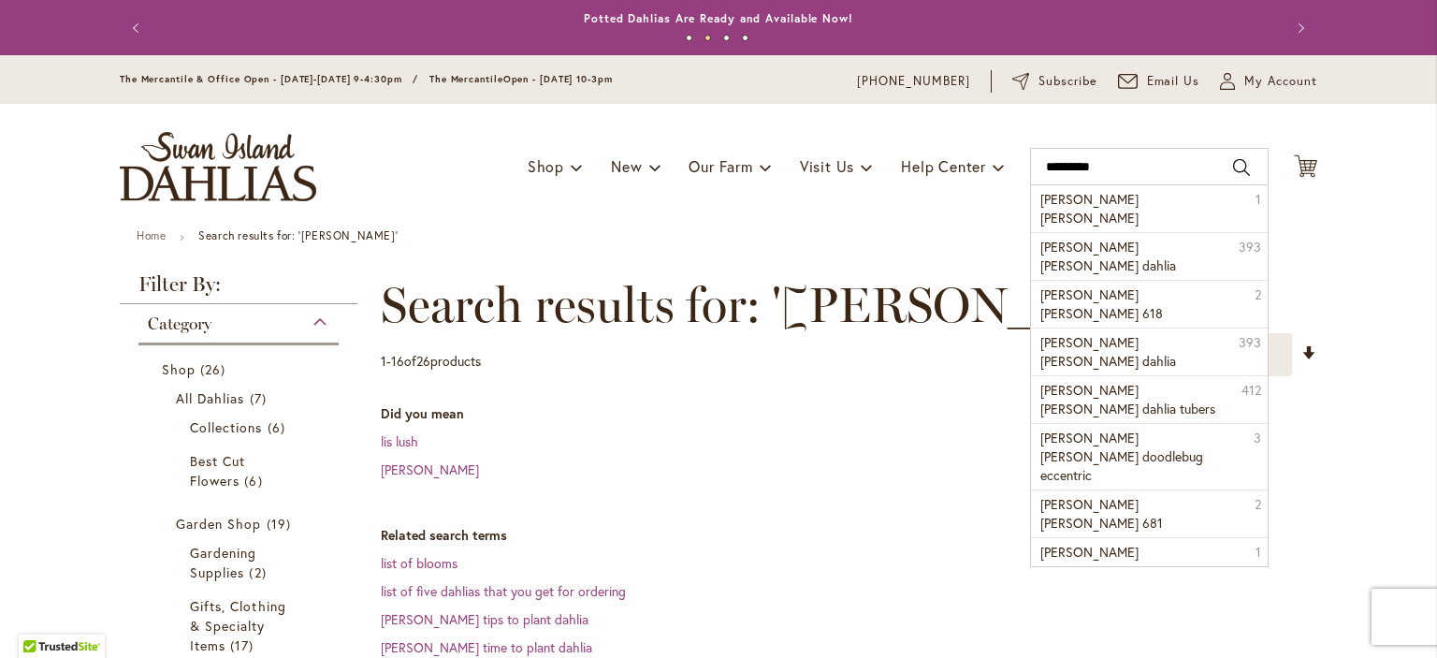
click at [1233, 169] on button "Search" at bounding box center [1241, 168] width 17 height 30
type input "*********"
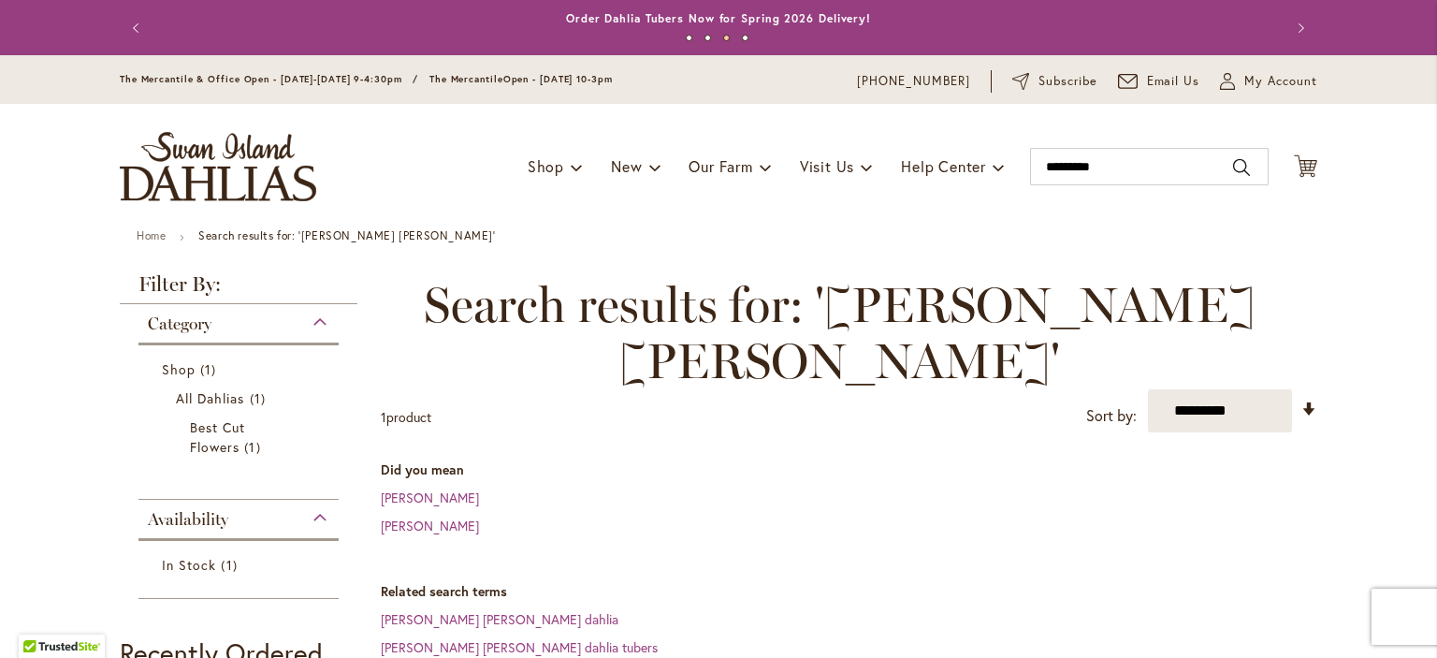
scroll to position [468, 0]
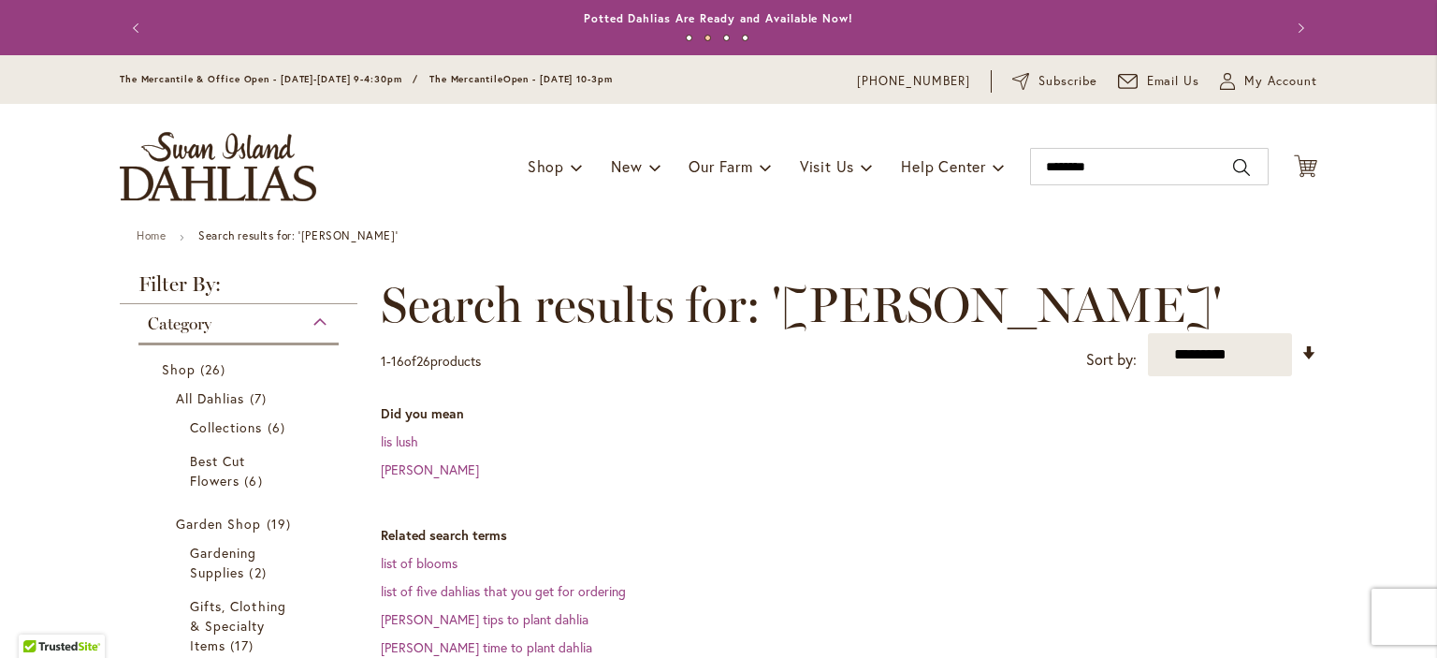
click at [1287, 47] on button "Next" at bounding box center [1298, 27] width 37 height 37
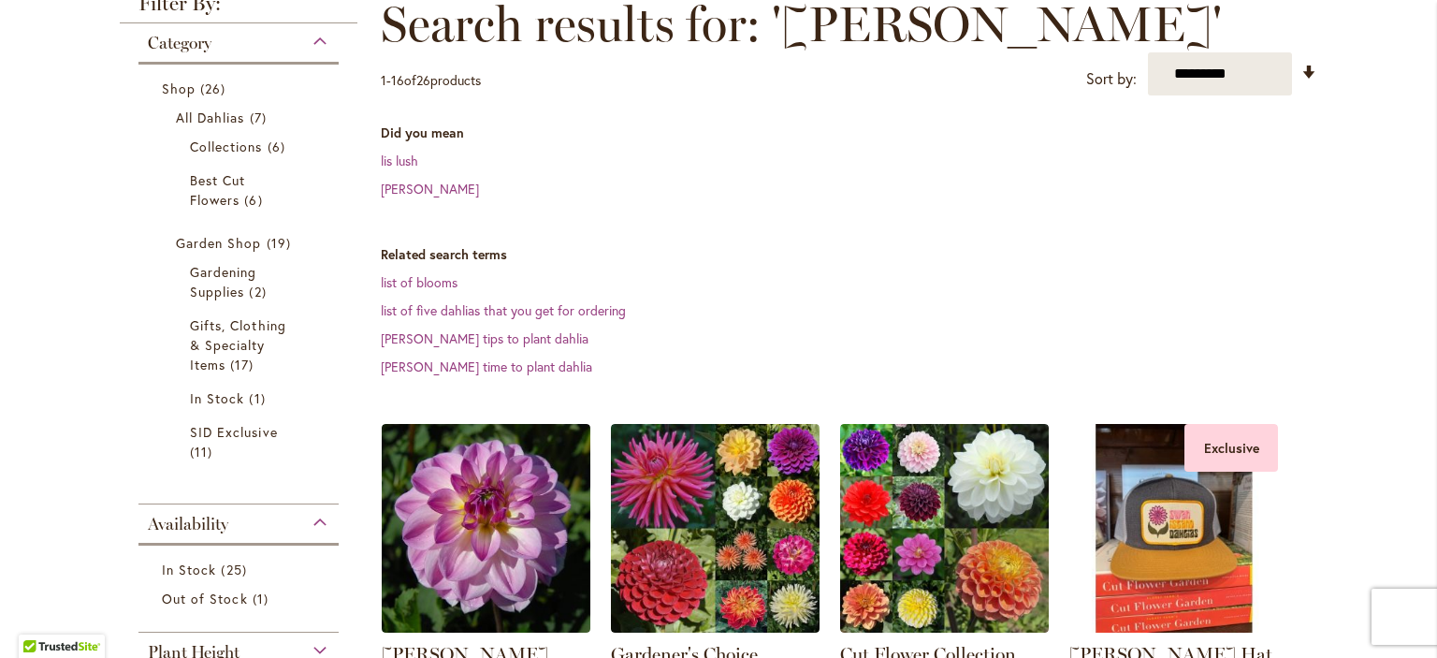
scroll to position [374, 0]
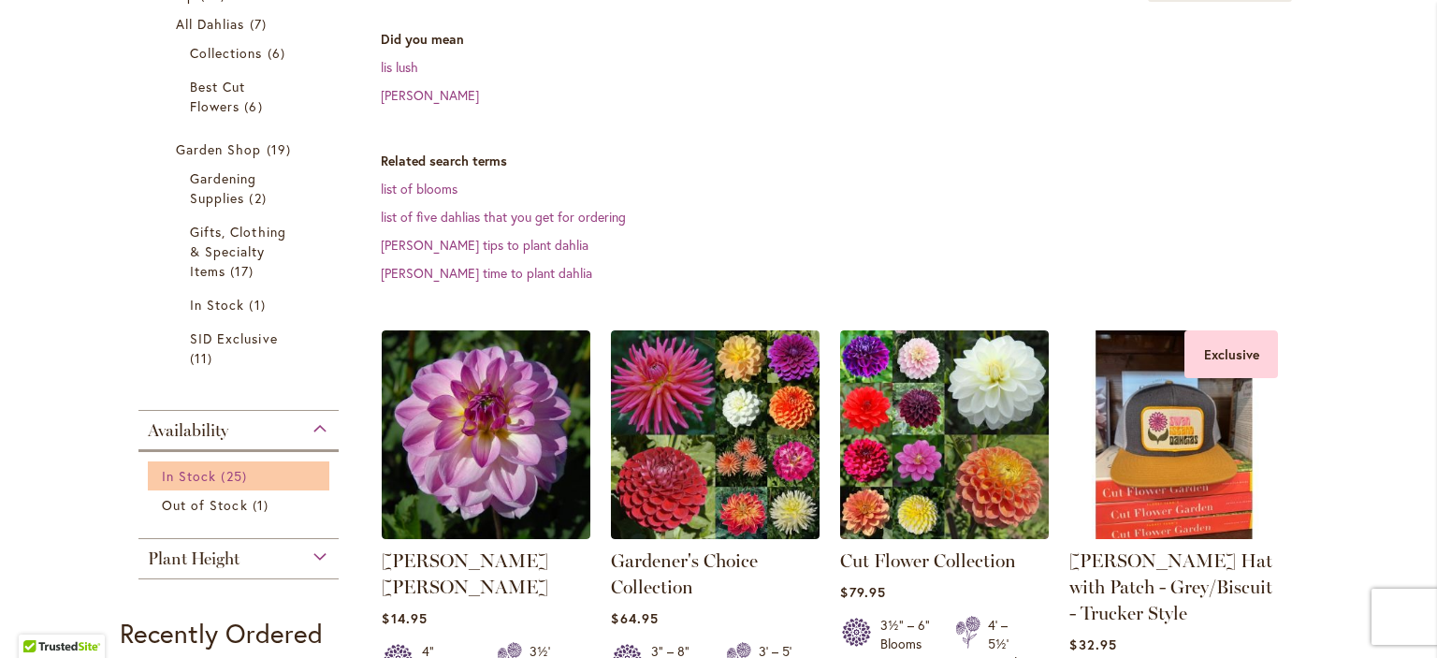
click at [187, 474] on span "In Stock" at bounding box center [189, 476] width 54 height 18
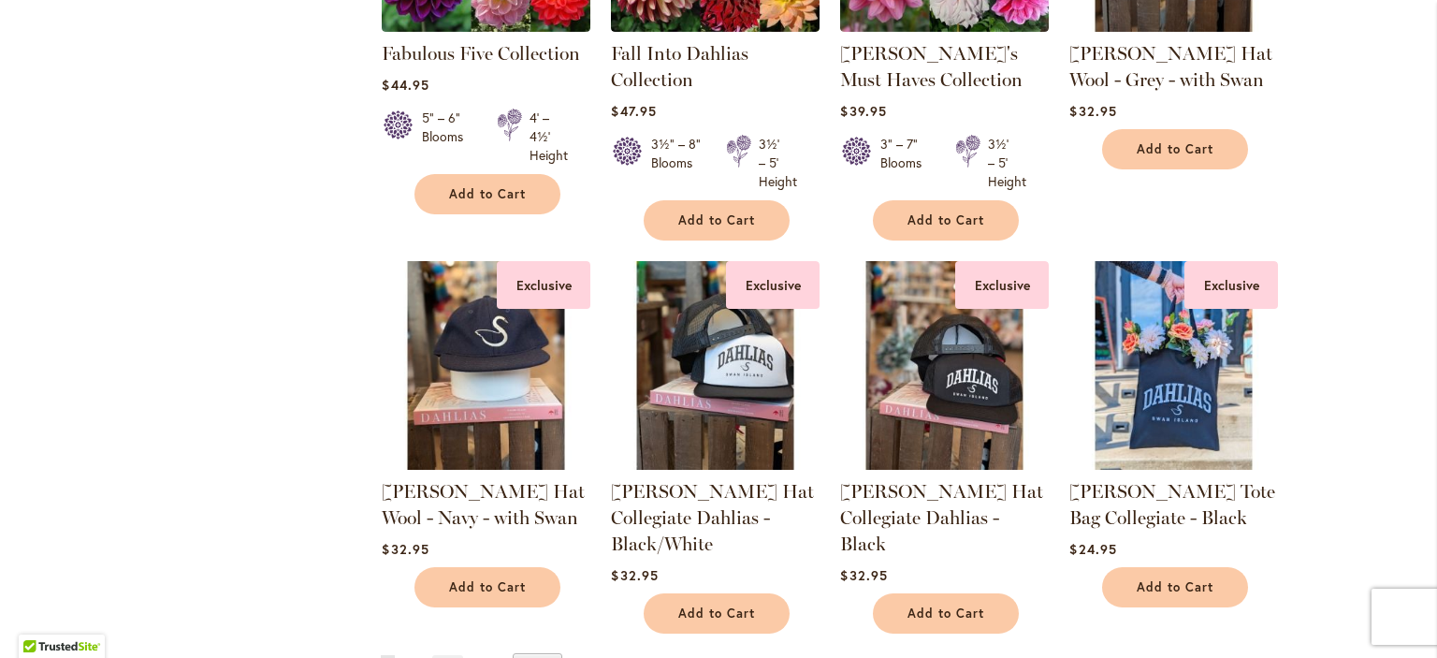
scroll to position [2059, 0]
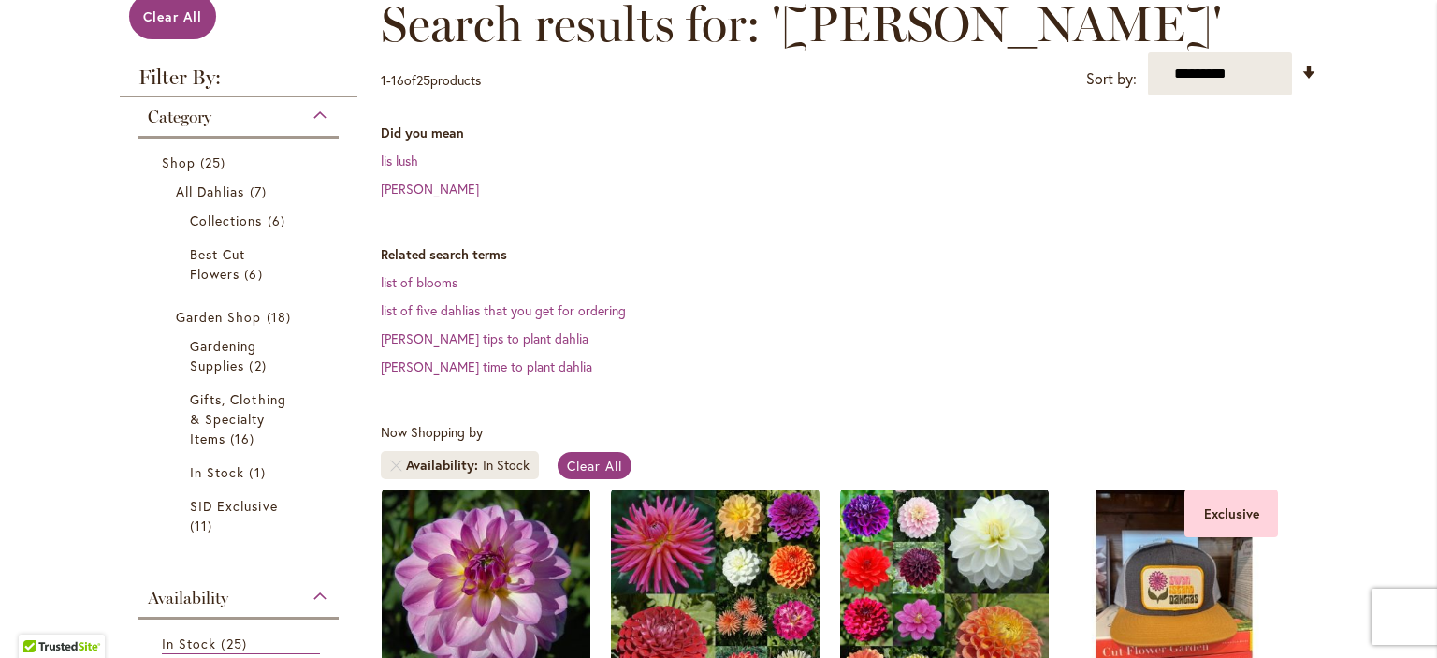
scroll to position [0, 0]
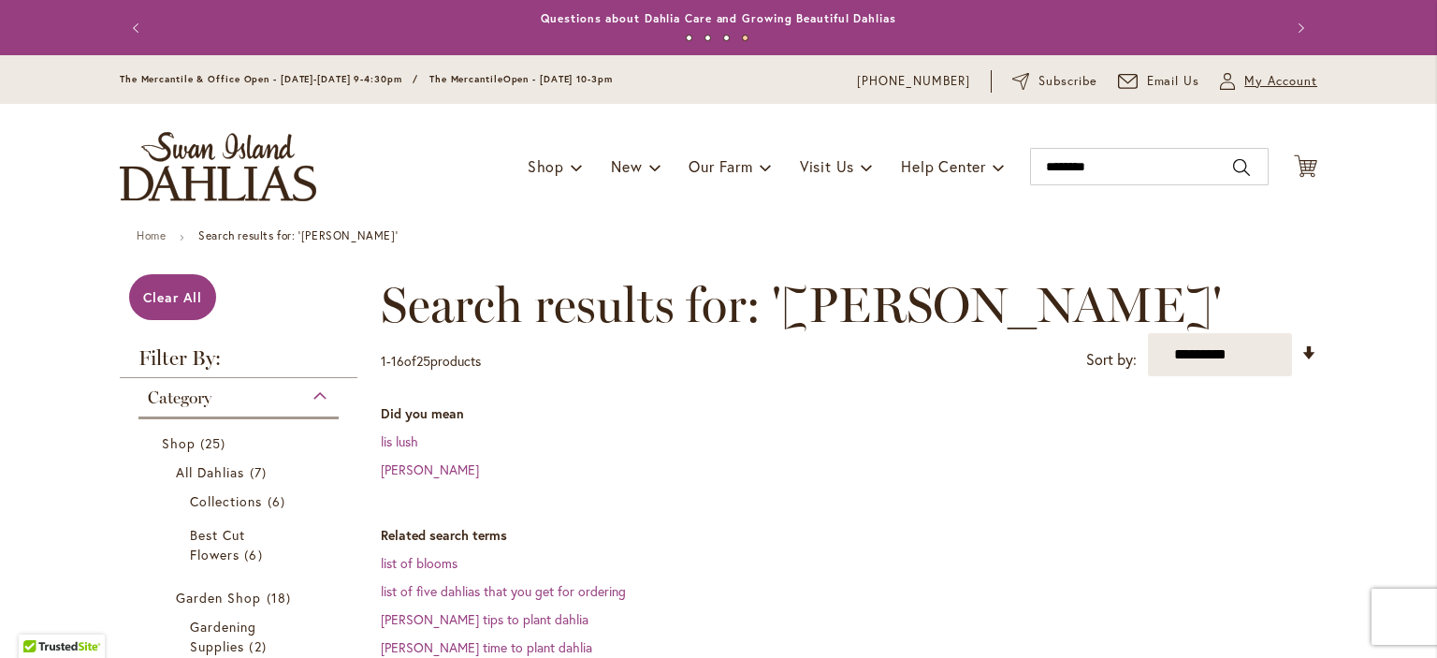
click at [1264, 72] on span "My Account" at bounding box center [1280, 81] width 73 height 19
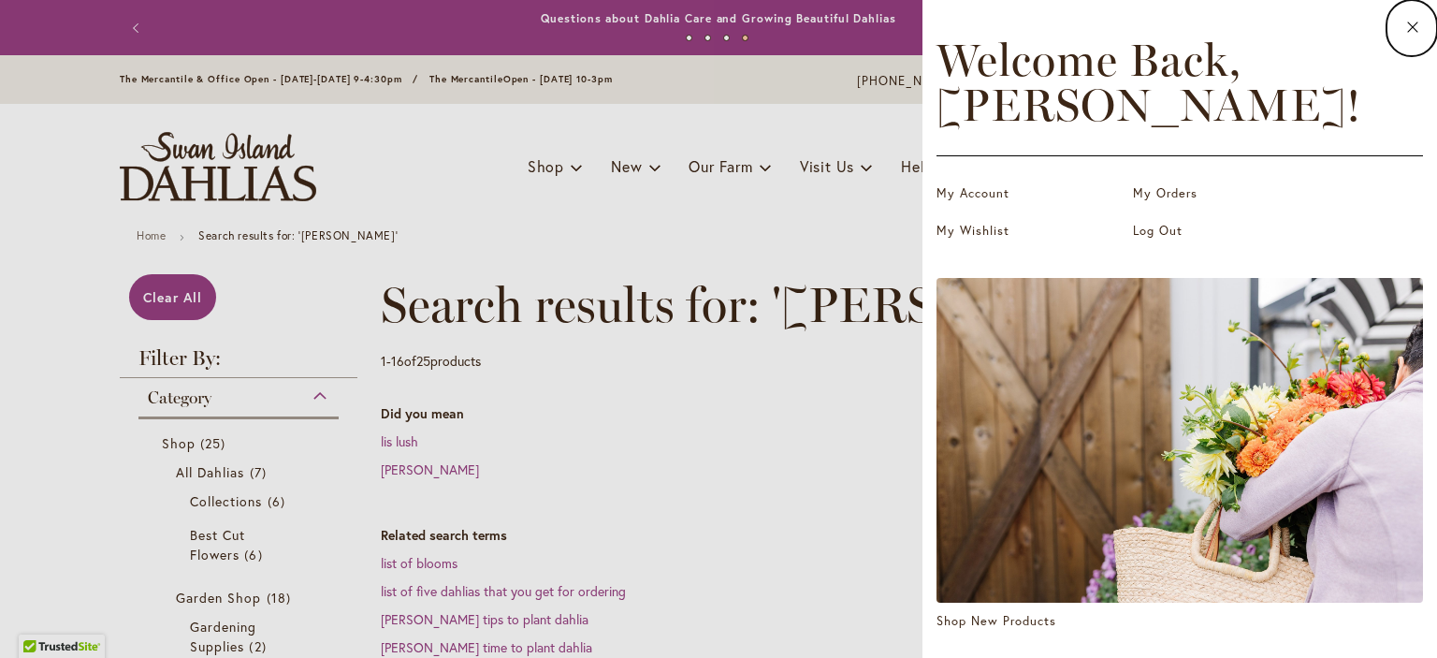
click at [1257, 88] on h2 "Welcome Back, LINDA !" at bounding box center [1180, 82] width 487 height 90
click at [988, 194] on link "My Account" at bounding box center [1030, 193] width 187 height 19
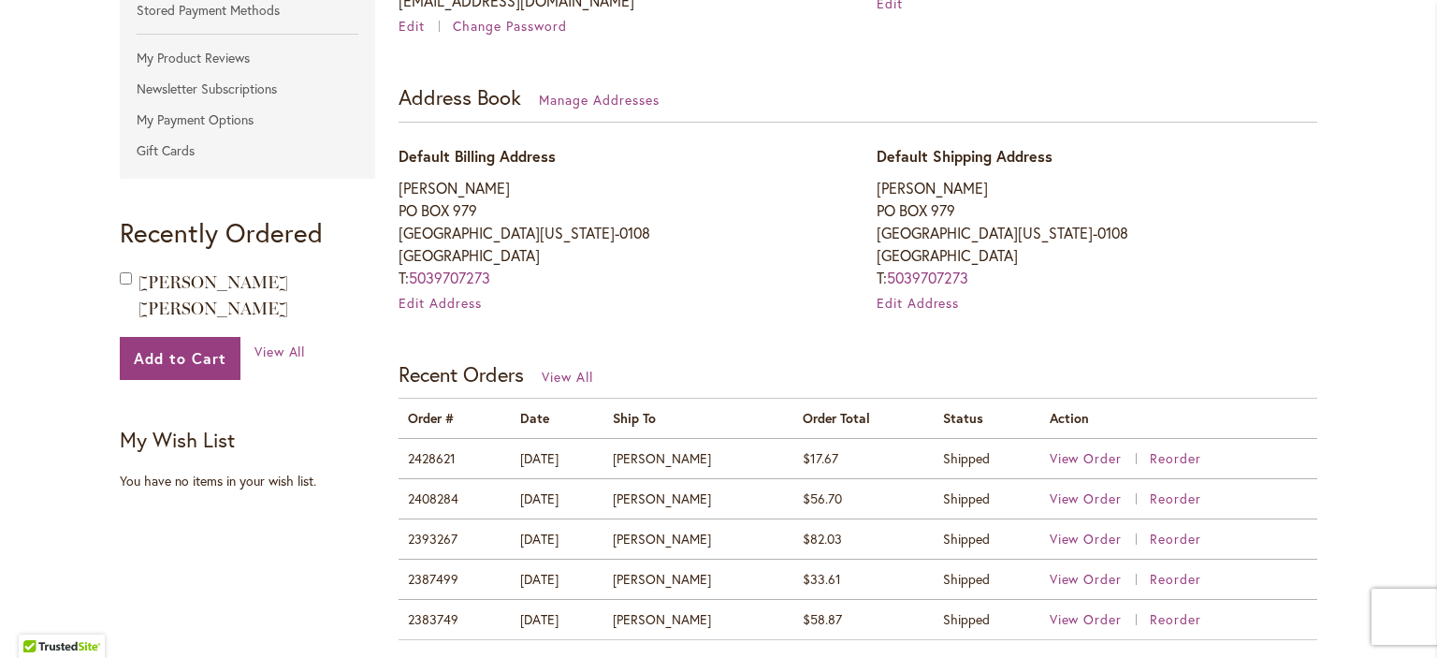
scroll to position [655, 0]
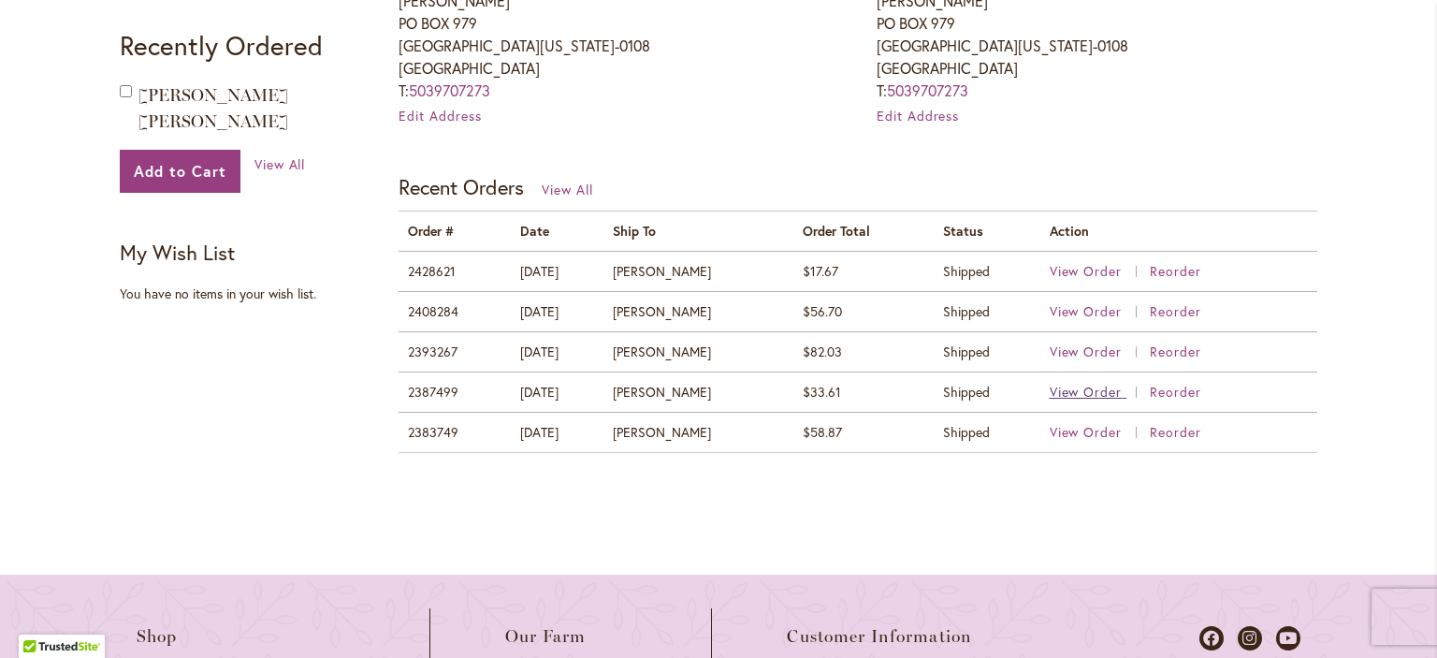
click at [1077, 389] on span "View Order" at bounding box center [1086, 392] width 73 height 18
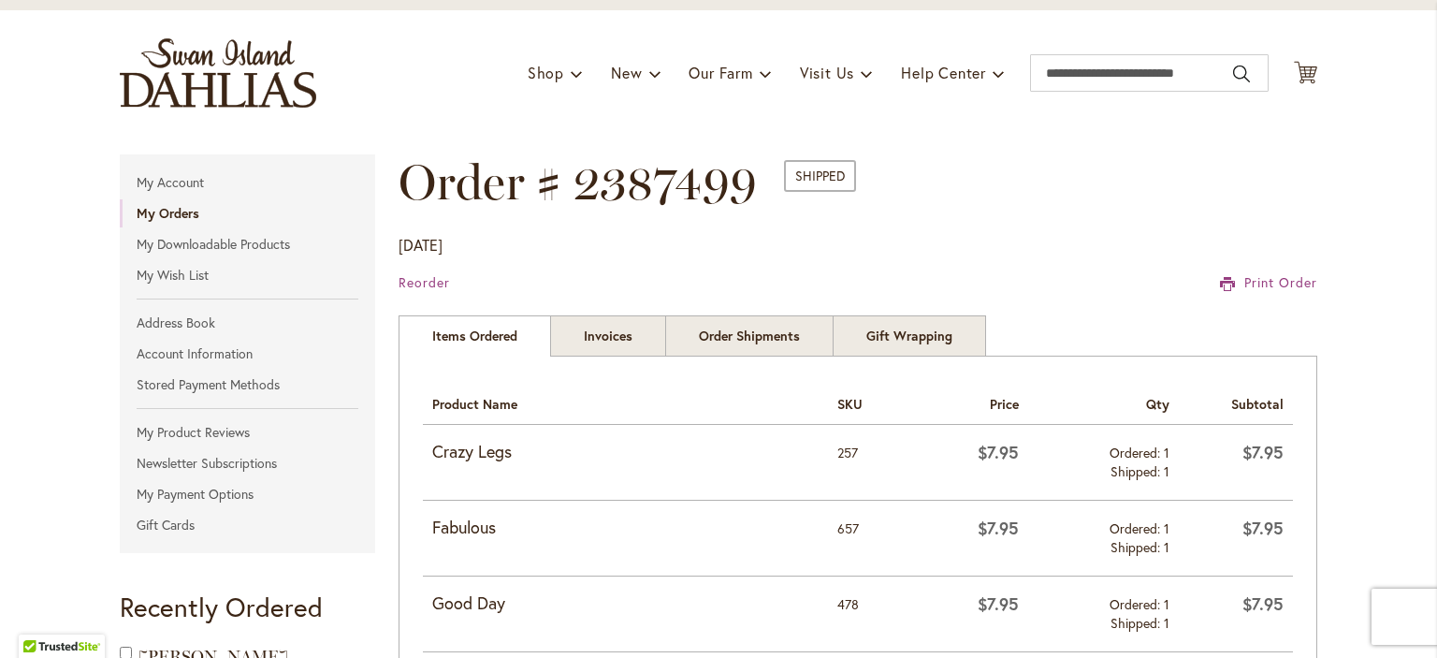
scroll to position [281, 0]
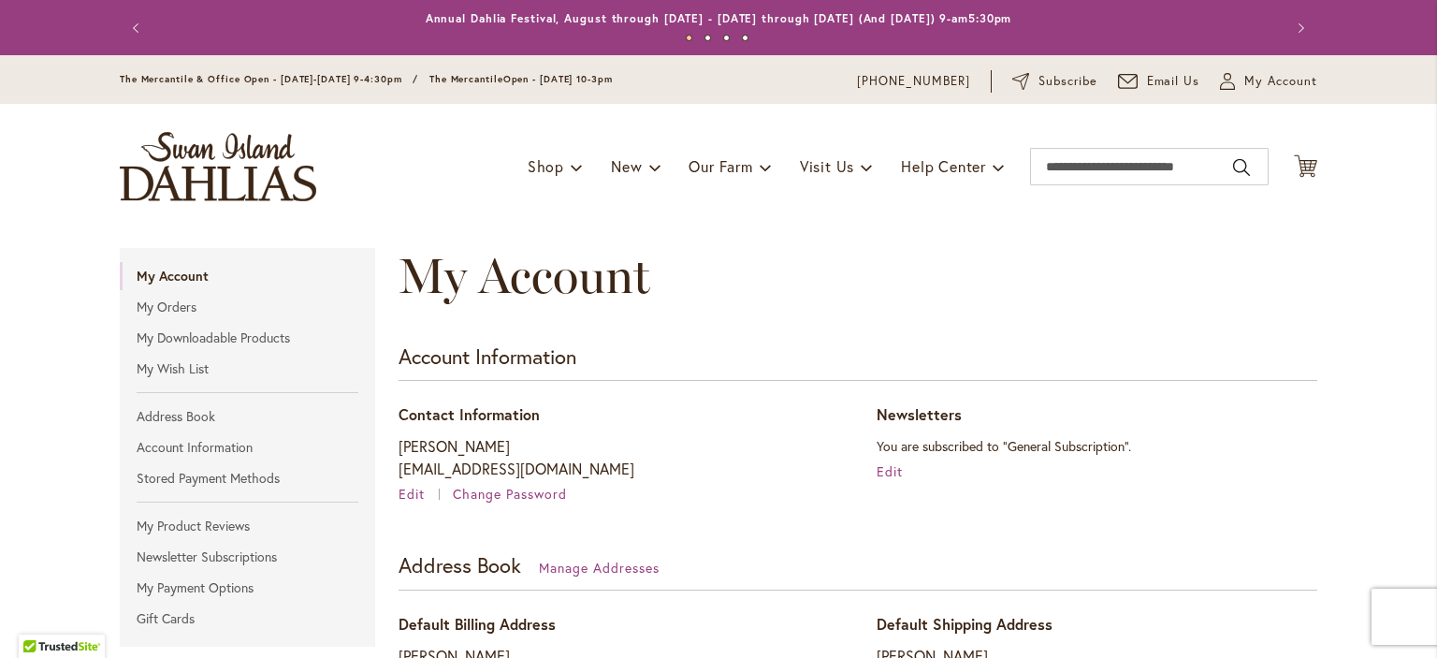
scroll to position [468, 0]
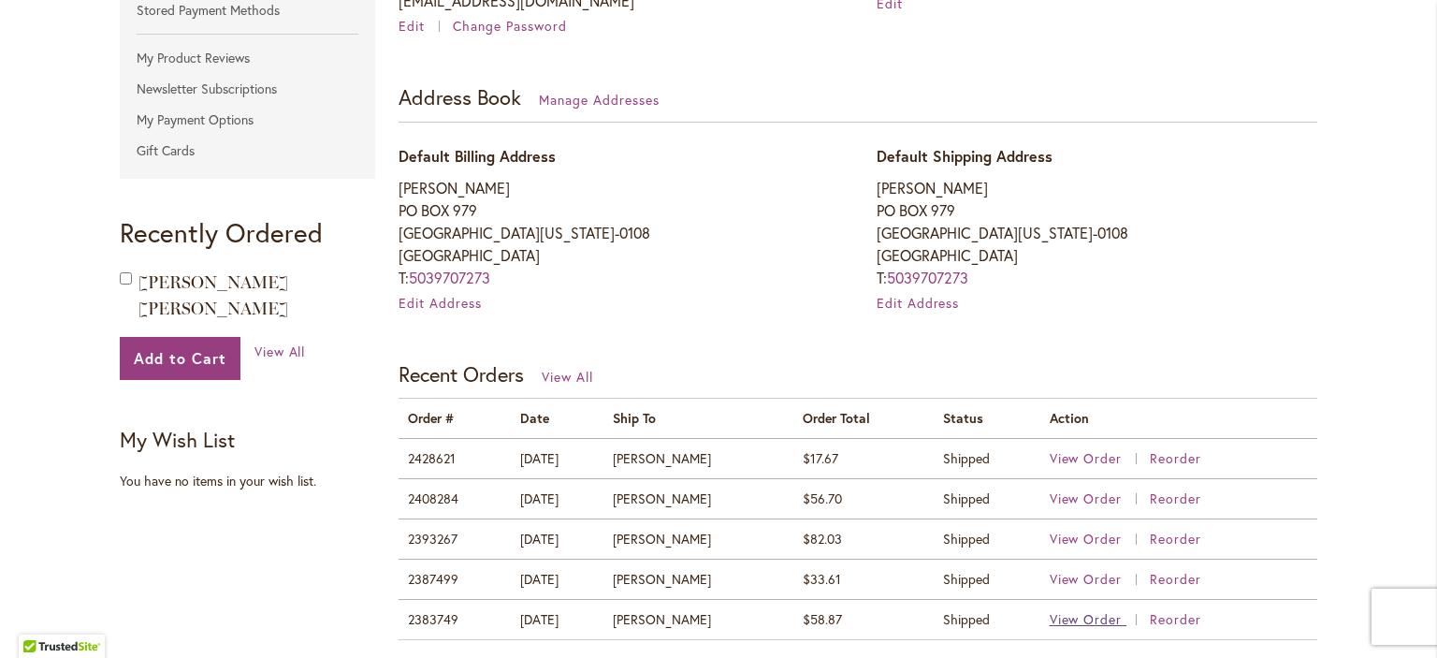
click at [1060, 620] on span "View Order" at bounding box center [1086, 619] width 73 height 18
